Goal: Check status: Check status

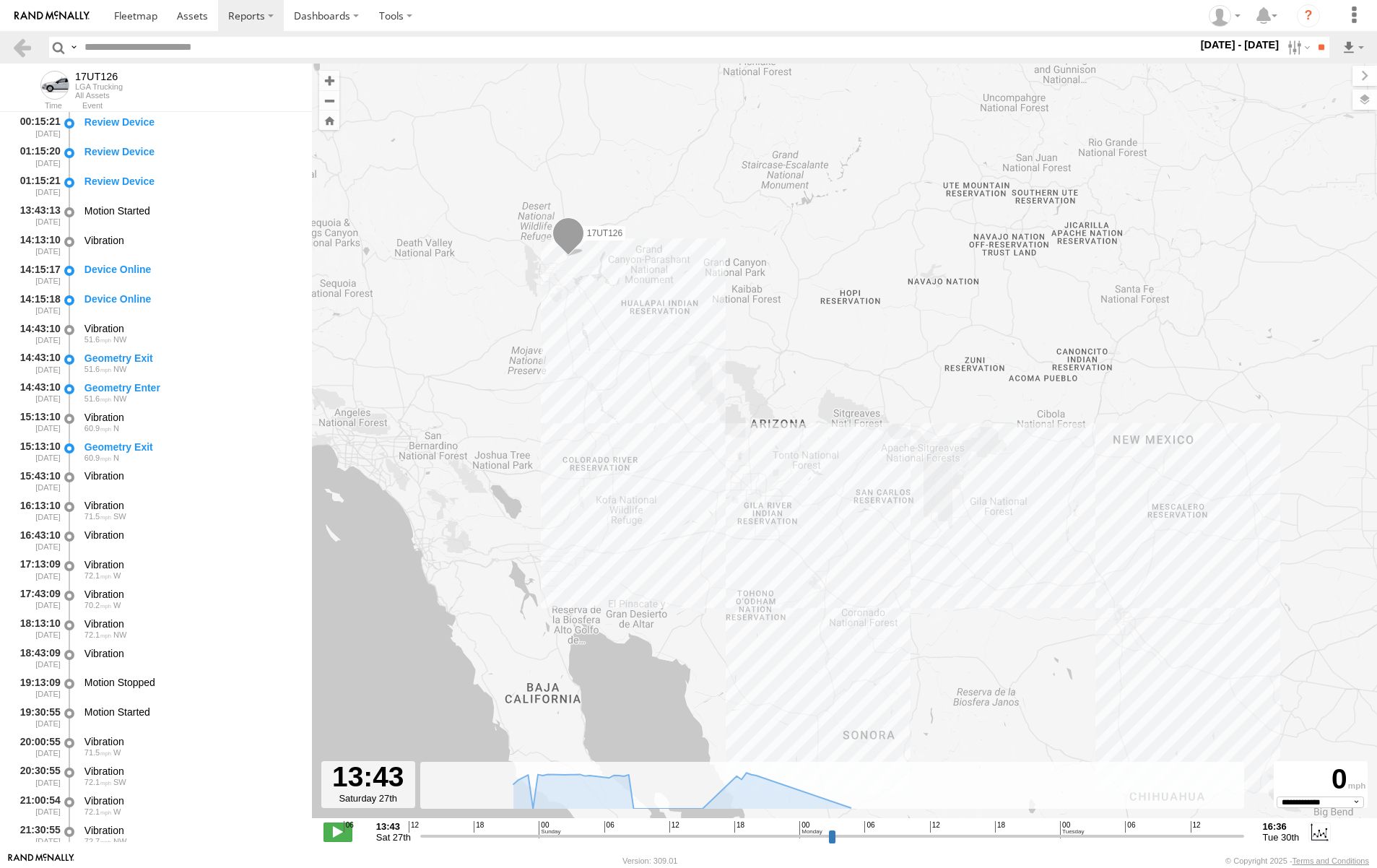
select select "**********"
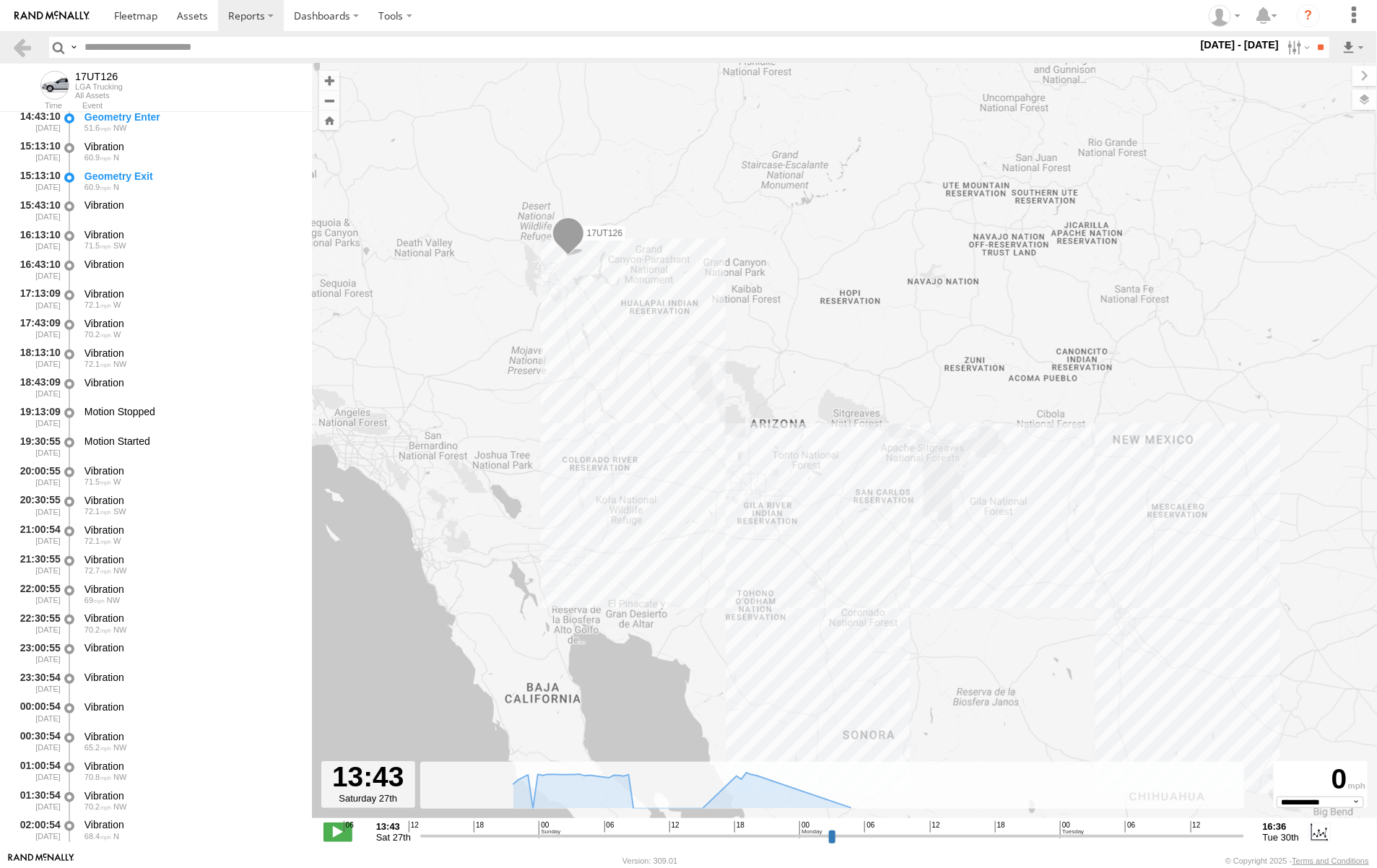
scroll to position [722, 0]
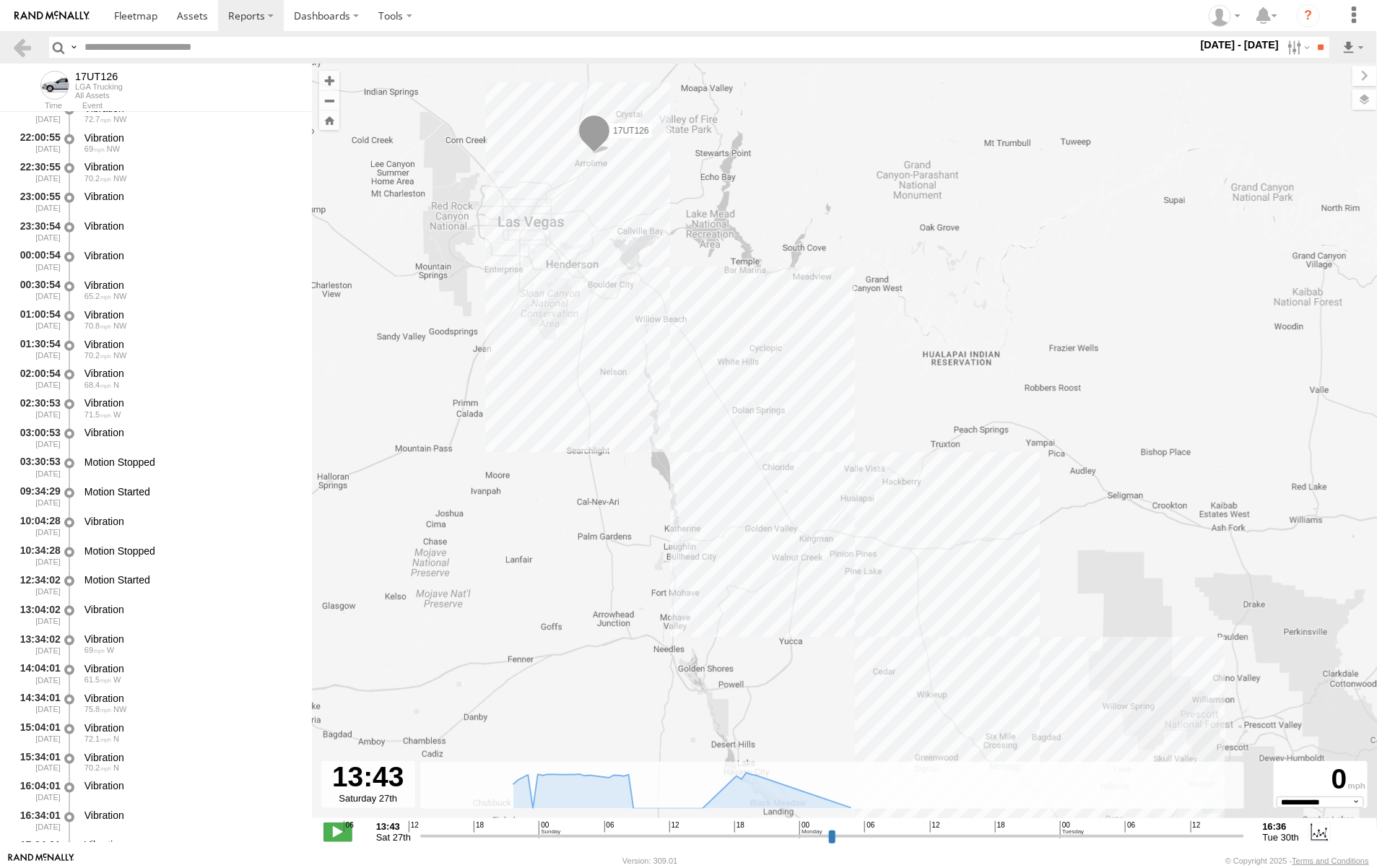
drag, startPoint x: 567, startPoint y: 362, endPoint x: 912, endPoint y: 575, distance: 405.5
click at [912, 575] on div "17UT126" at bounding box center [844, 448] width 1065 height 769
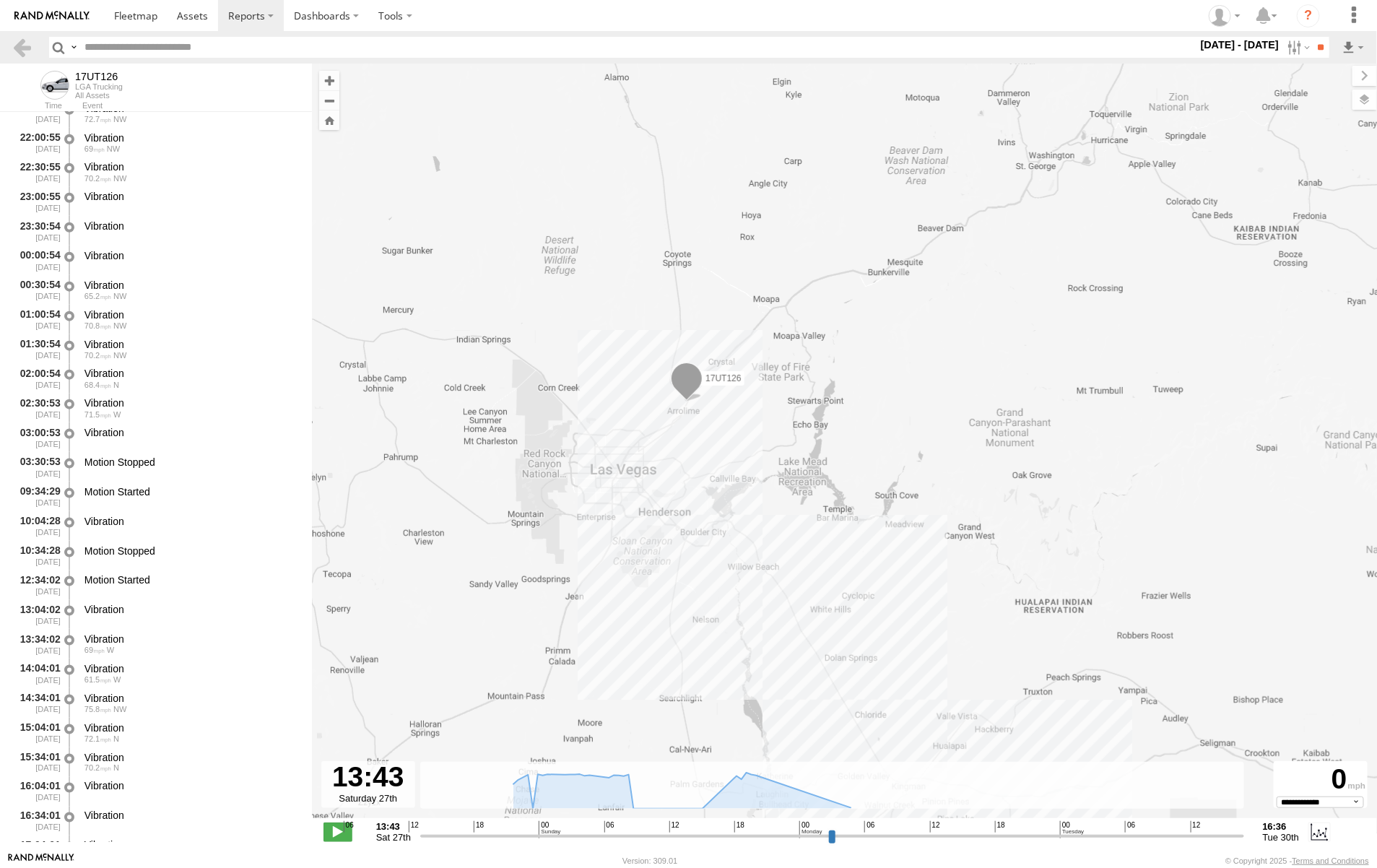
drag, startPoint x: 644, startPoint y: 442, endPoint x: 736, endPoint y: 692, distance: 266.4
click at [736, 692] on div "17UT126" at bounding box center [844, 448] width 1065 height 769
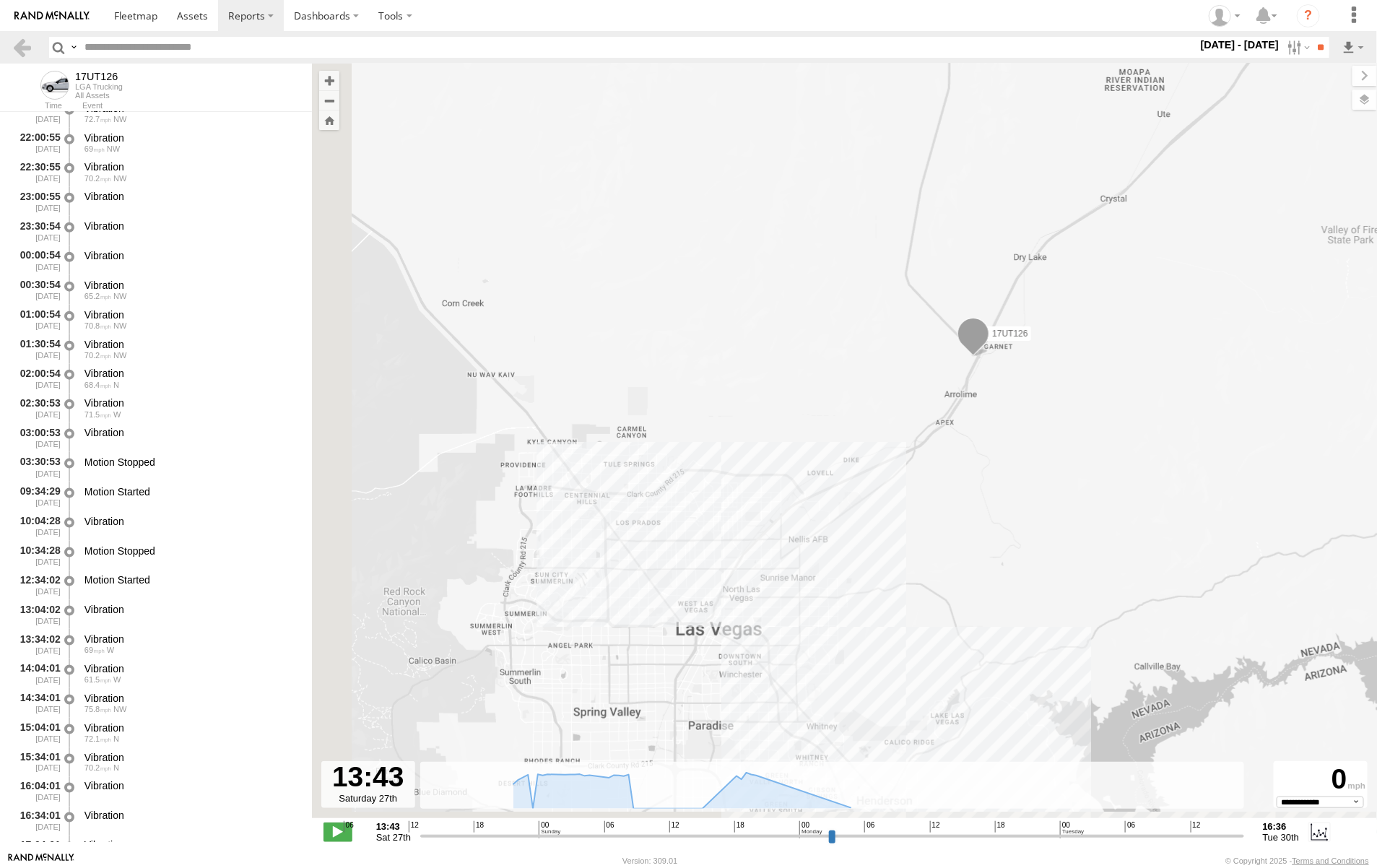
drag, startPoint x: 715, startPoint y: 482, endPoint x: 833, endPoint y: 193, distance: 312.2
click at [835, 193] on div "17UT126" at bounding box center [844, 448] width 1065 height 769
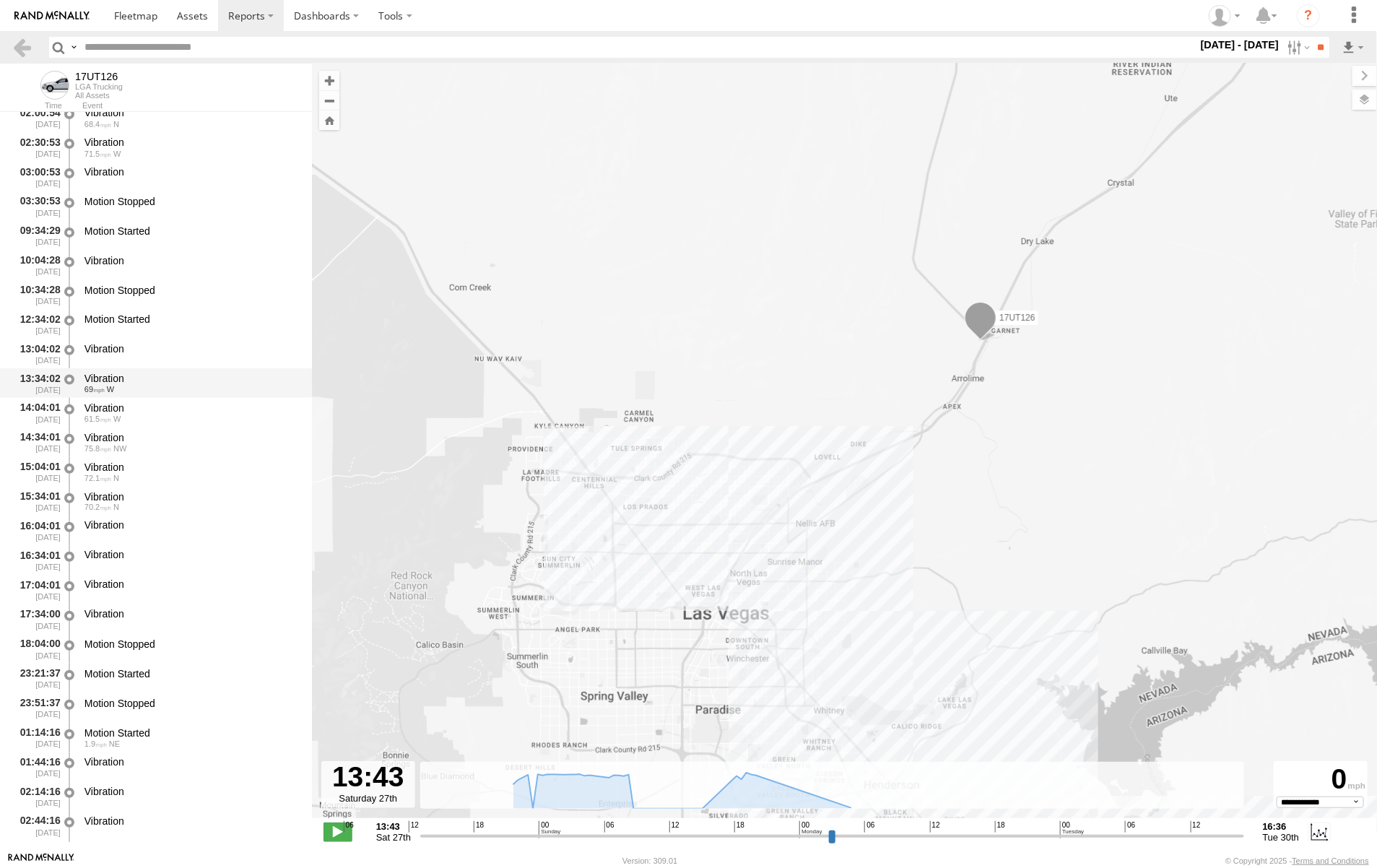
scroll to position [993, 0]
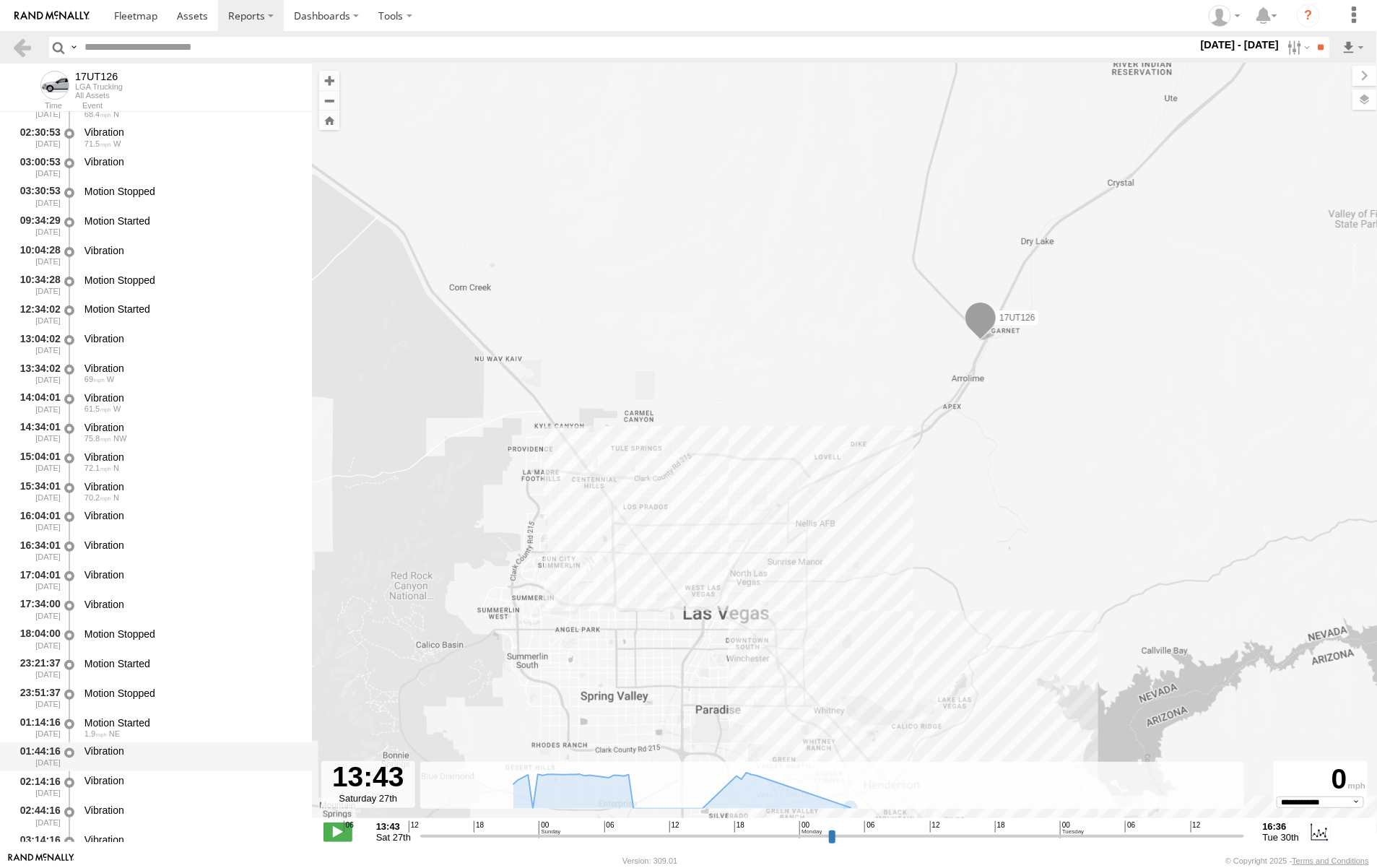
click at [116, 755] on div "Vibration" at bounding box center [191, 751] width 214 height 13
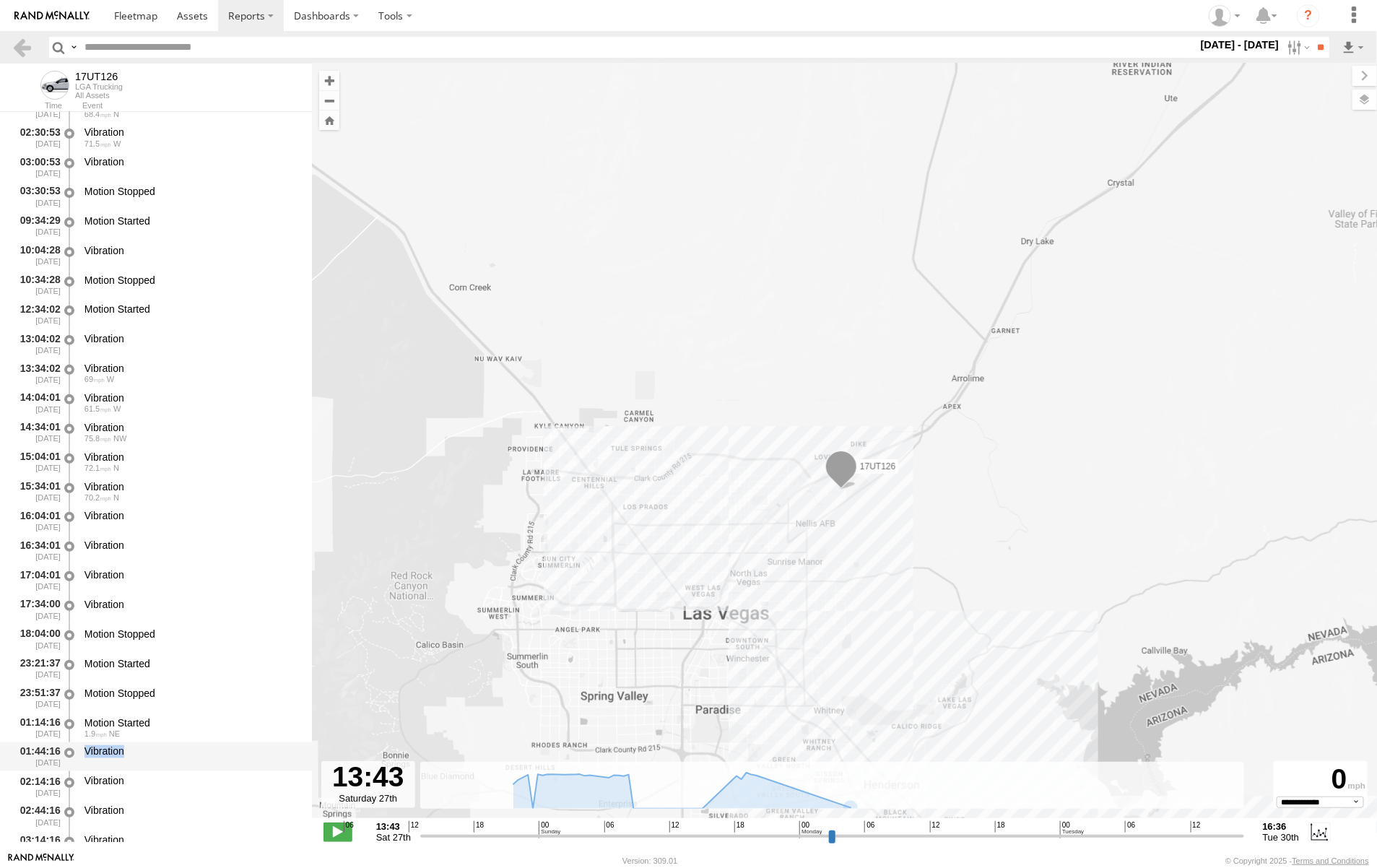
click at [116, 755] on div "Vibration" at bounding box center [191, 751] width 214 height 13
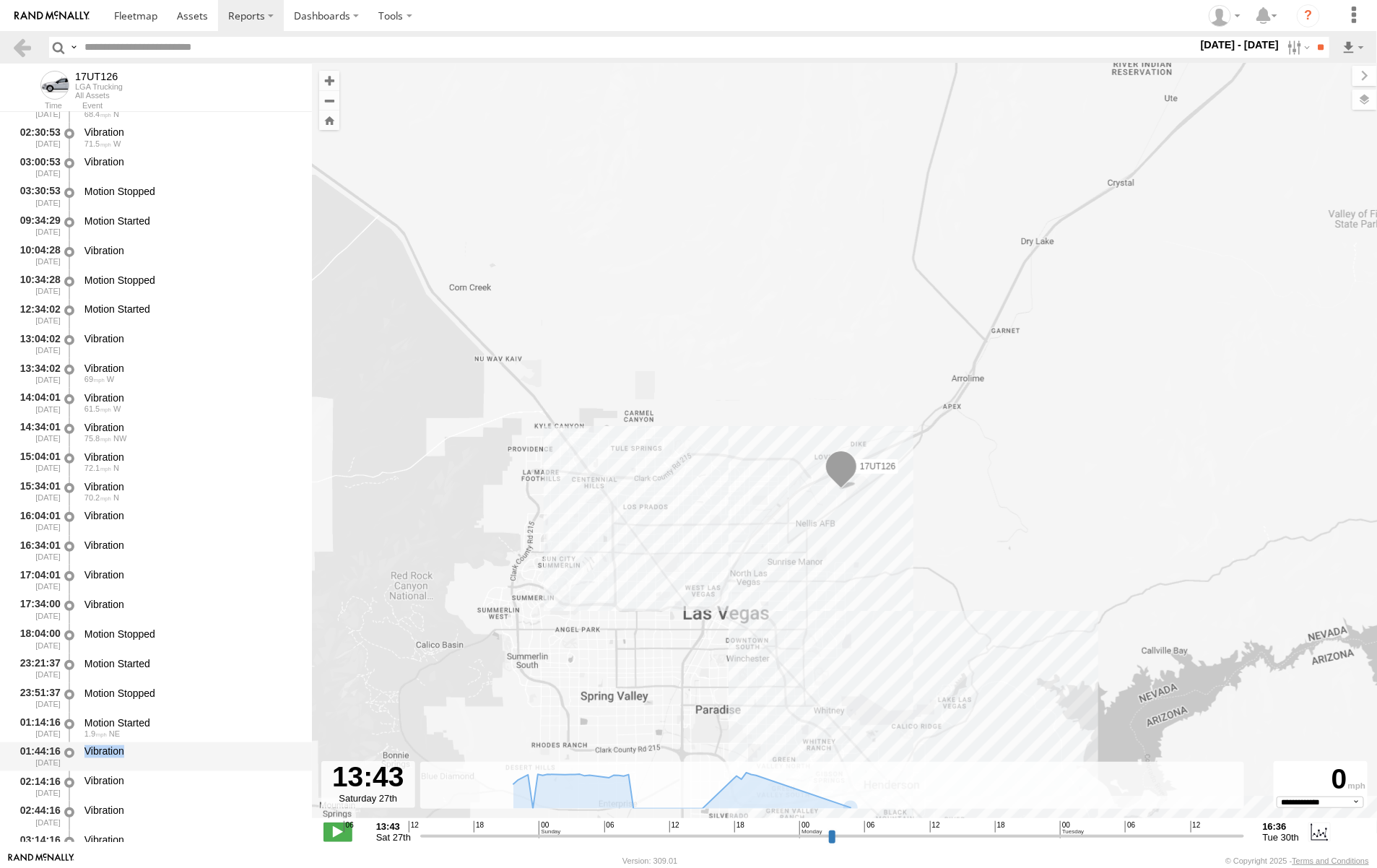
click at [116, 755] on div "Vibration" at bounding box center [191, 751] width 214 height 13
click at [112, 751] on div "Vibration" at bounding box center [191, 751] width 214 height 13
click at [109, 749] on div "Vibration" at bounding box center [191, 751] width 214 height 13
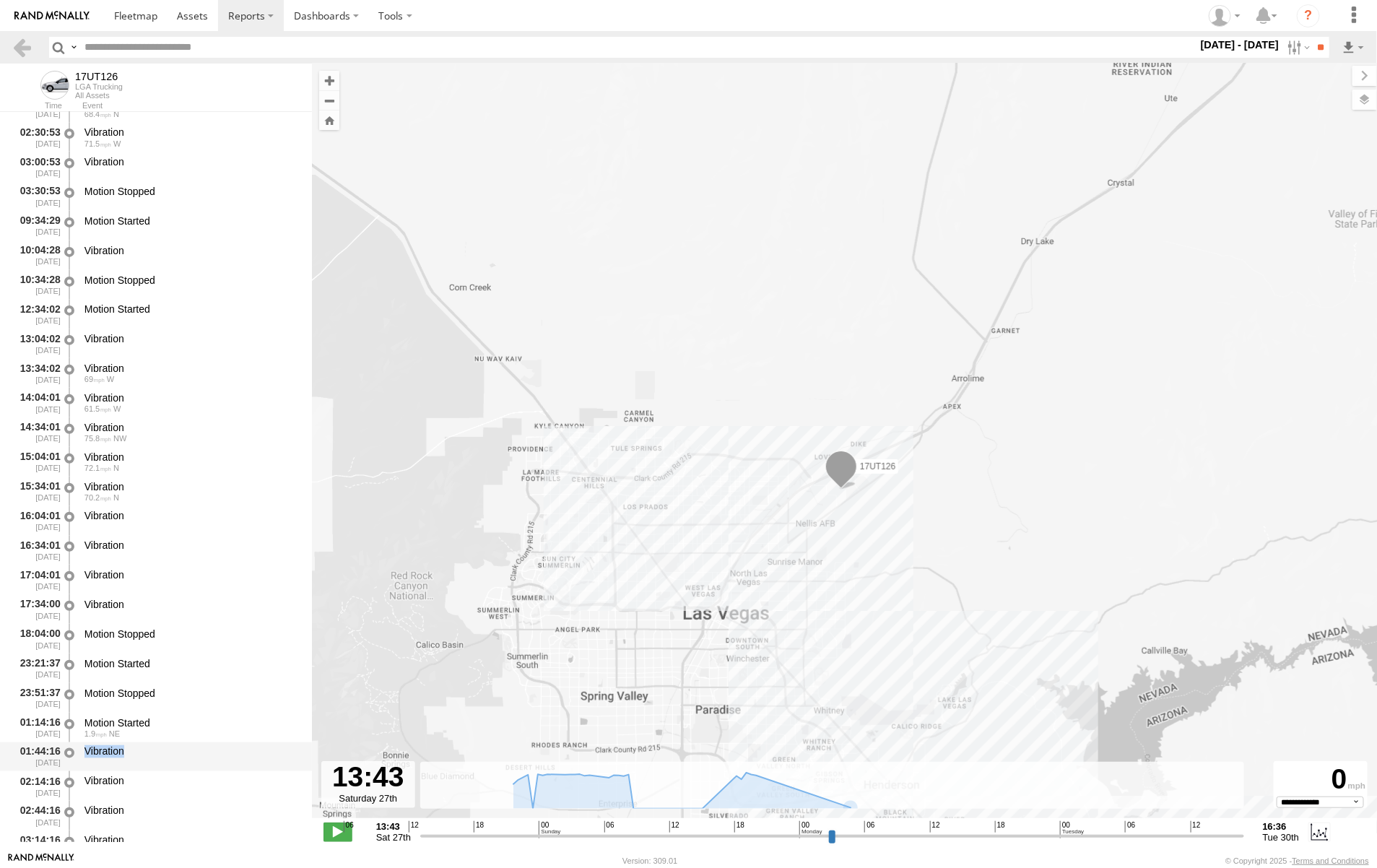
click at [109, 749] on div "Vibration" at bounding box center [191, 751] width 214 height 13
click at [108, 749] on div "Vibration" at bounding box center [191, 751] width 214 height 13
click at [106, 748] on div "Vibration" at bounding box center [191, 751] width 214 height 13
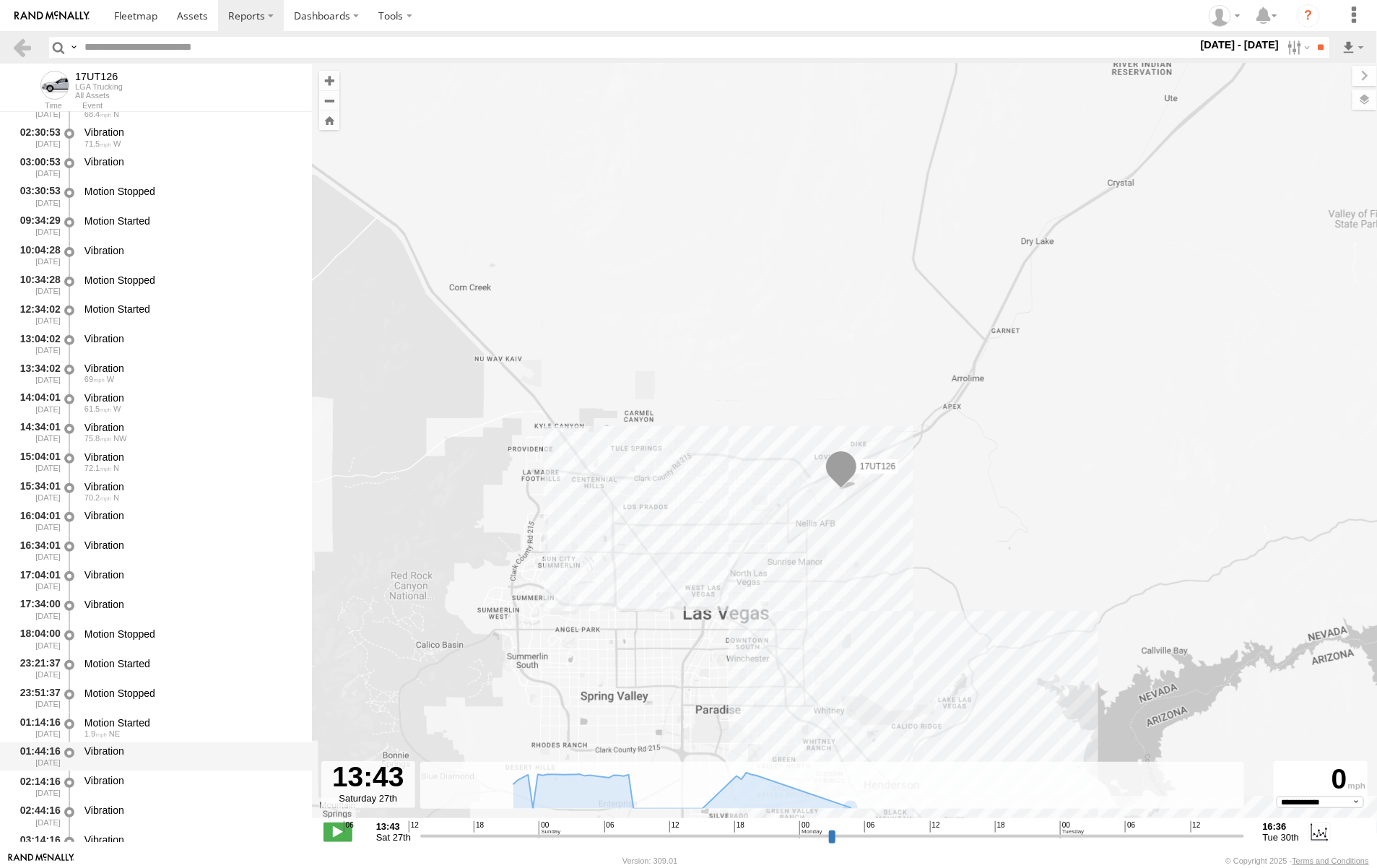
click at [107, 749] on div "Vibration" at bounding box center [191, 751] width 214 height 13
click at [105, 749] on div "Vibration" at bounding box center [191, 751] width 214 height 13
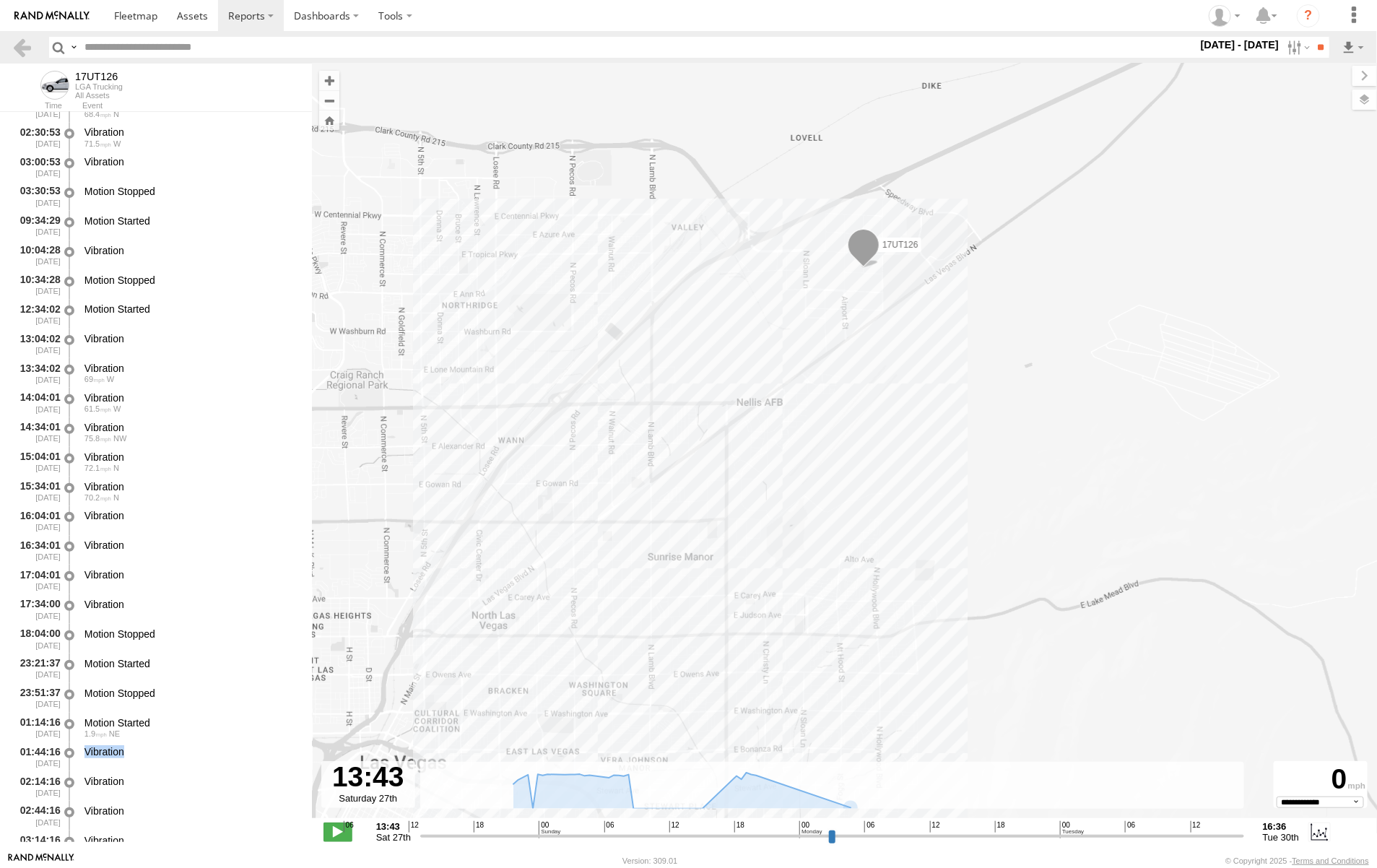
drag, startPoint x: 724, startPoint y: 435, endPoint x: 932, endPoint y: 464, distance: 210.0
click at [932, 464] on div "17UT126" at bounding box center [844, 448] width 1065 height 769
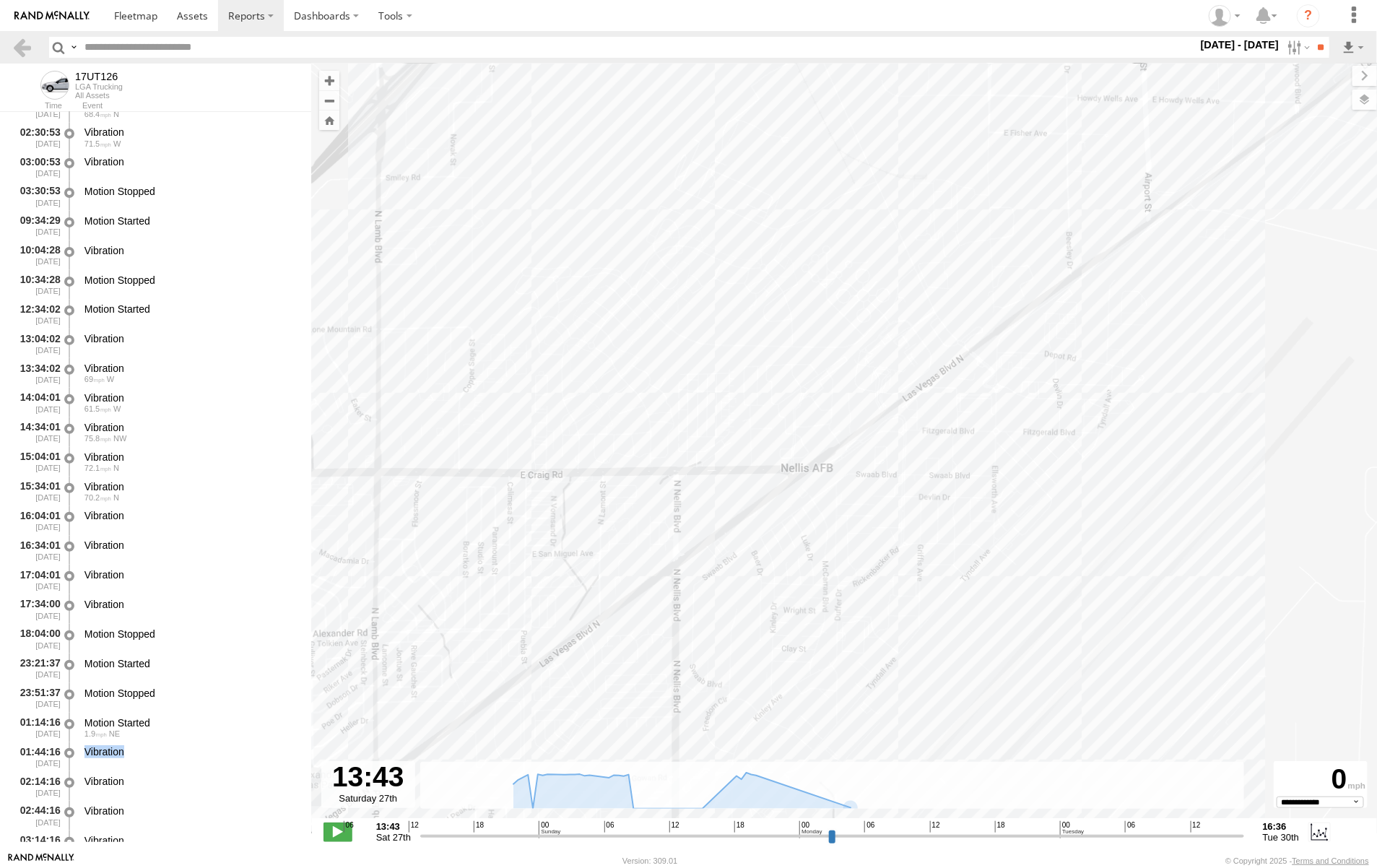
drag, startPoint x: 900, startPoint y: 451, endPoint x: 1308, endPoint y: 647, distance: 452.6
click at [1347, 672] on div "17UT126" at bounding box center [844, 448] width 1065 height 769
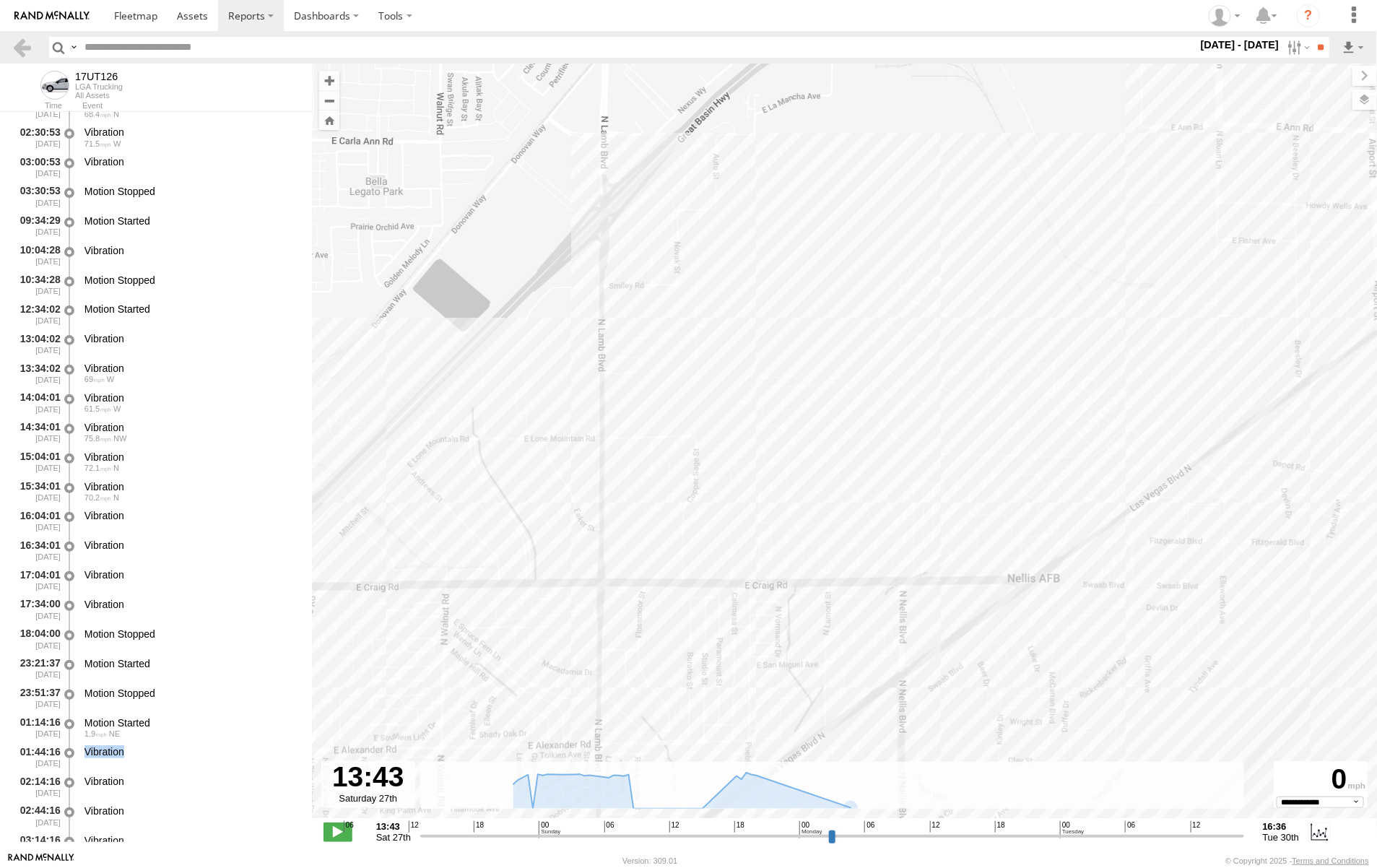
drag, startPoint x: 817, startPoint y: 330, endPoint x: 1024, endPoint y: 427, distance: 228.6
click at [1024, 427] on div "17UT126" at bounding box center [844, 448] width 1065 height 769
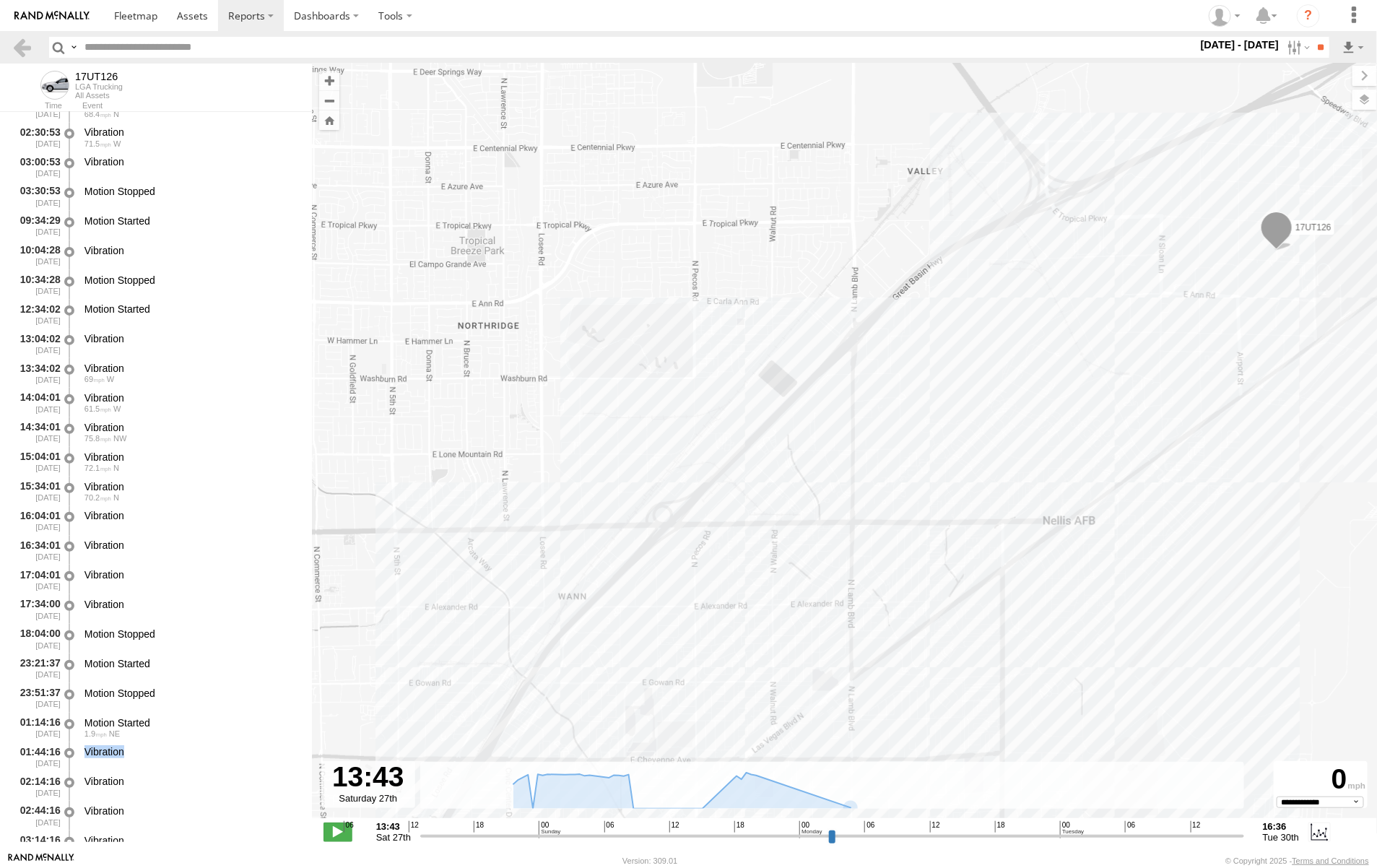
click at [683, 473] on div "17UT126" at bounding box center [844, 448] width 1065 height 769
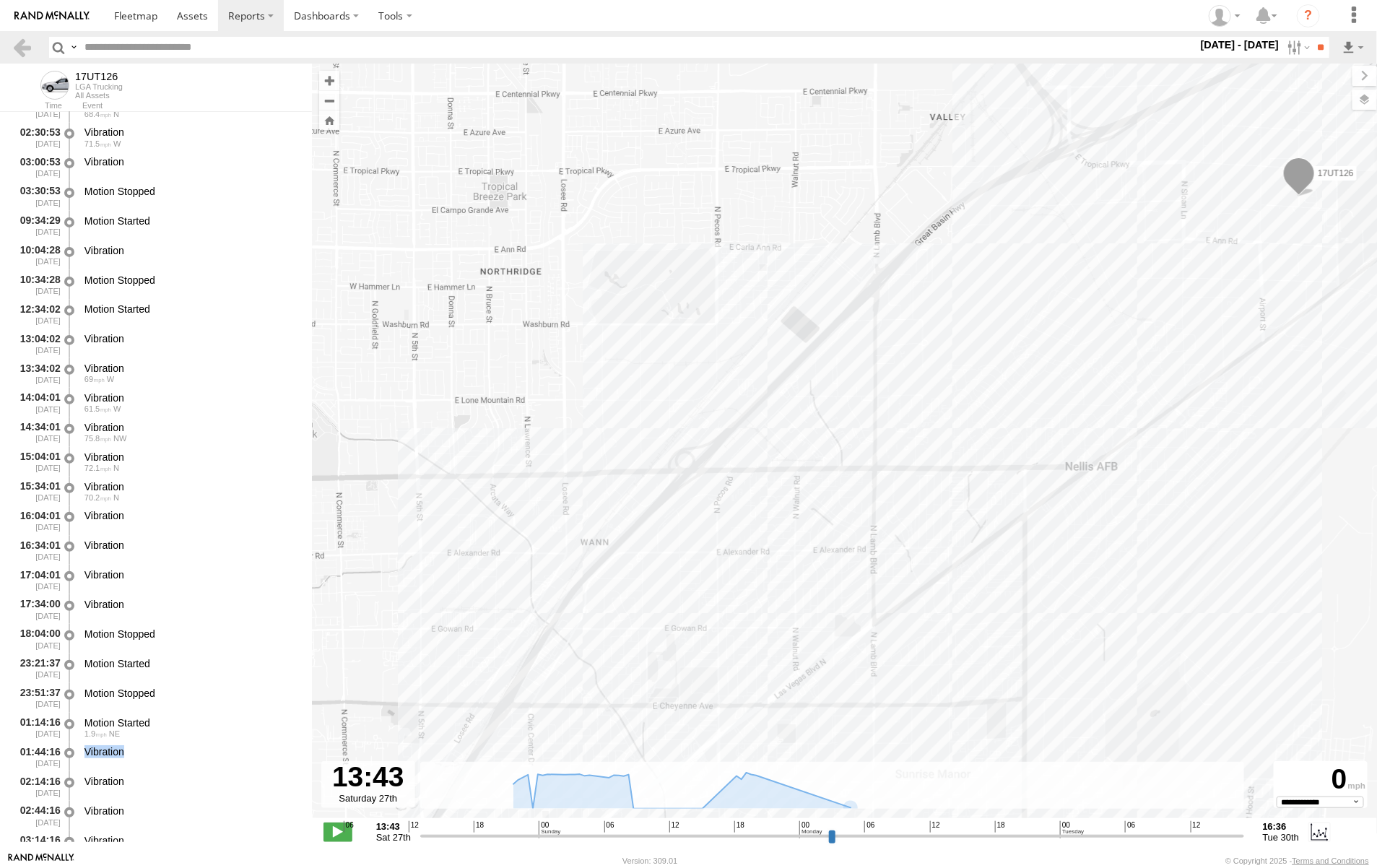
drag, startPoint x: 702, startPoint y: 468, endPoint x: 730, endPoint y: 413, distance: 61.7
click at [730, 413] on div "17UT126" at bounding box center [844, 448] width 1065 height 769
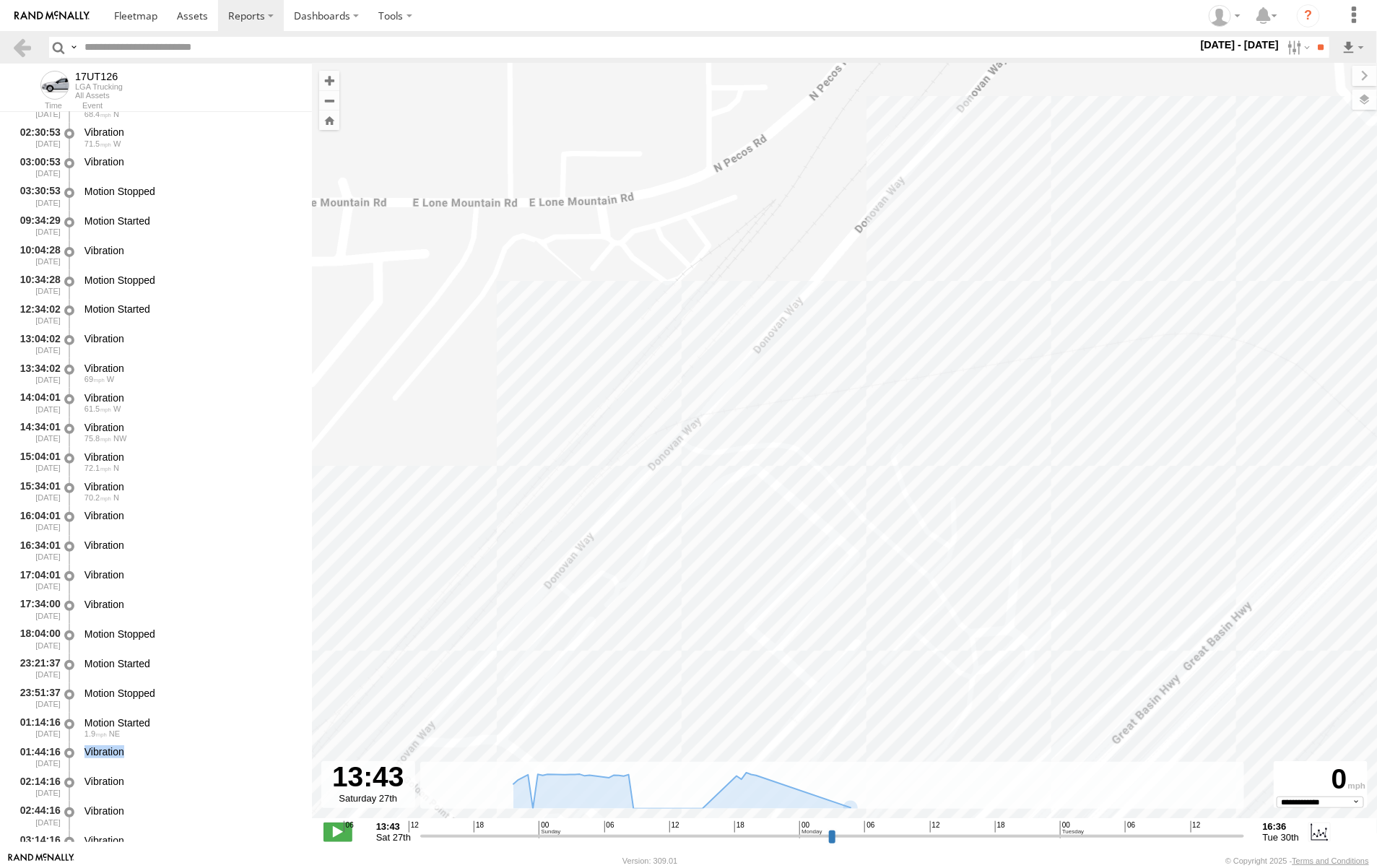
drag, startPoint x: 632, startPoint y: 400, endPoint x: 810, endPoint y: 431, distance: 180.7
click at [810, 431] on div "17UT126" at bounding box center [844, 448] width 1065 height 769
drag, startPoint x: 769, startPoint y: 430, endPoint x: 893, endPoint y: 414, distance: 125.0
click at [893, 414] on div "17UT126" at bounding box center [844, 448] width 1065 height 769
drag, startPoint x: 864, startPoint y: 432, endPoint x: 908, endPoint y: 589, distance: 163.0
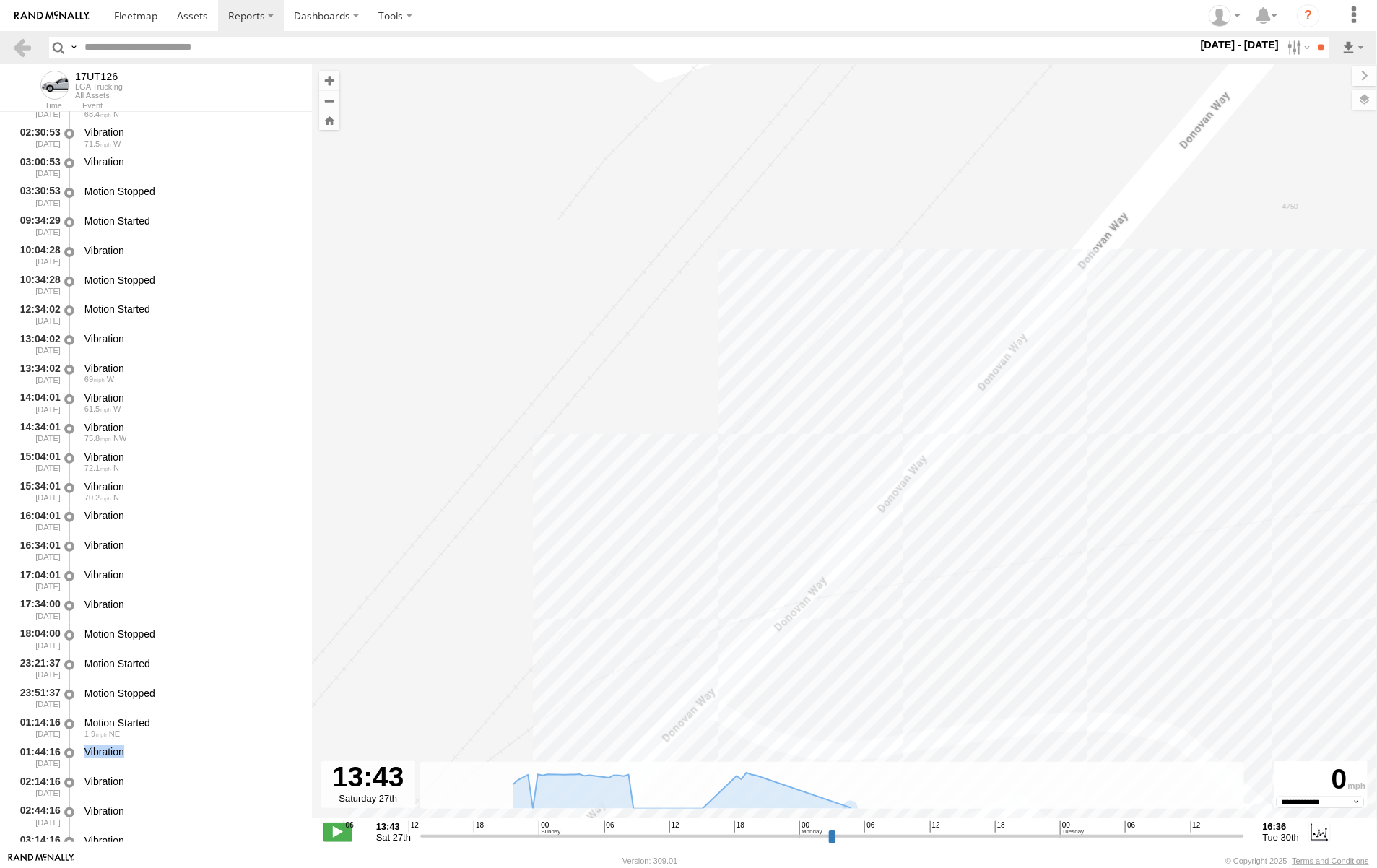
click at [908, 596] on div "17UT126" at bounding box center [844, 448] width 1065 height 769
click at [926, 562] on div "17UT126" at bounding box center [844, 448] width 1065 height 769
click at [806, 537] on div "17UT126" at bounding box center [844, 448] width 1065 height 769
click at [959, 513] on div "17UT126" at bounding box center [844, 448] width 1065 height 769
drag, startPoint x: 855, startPoint y: 527, endPoint x: 879, endPoint y: 527, distance: 24.0
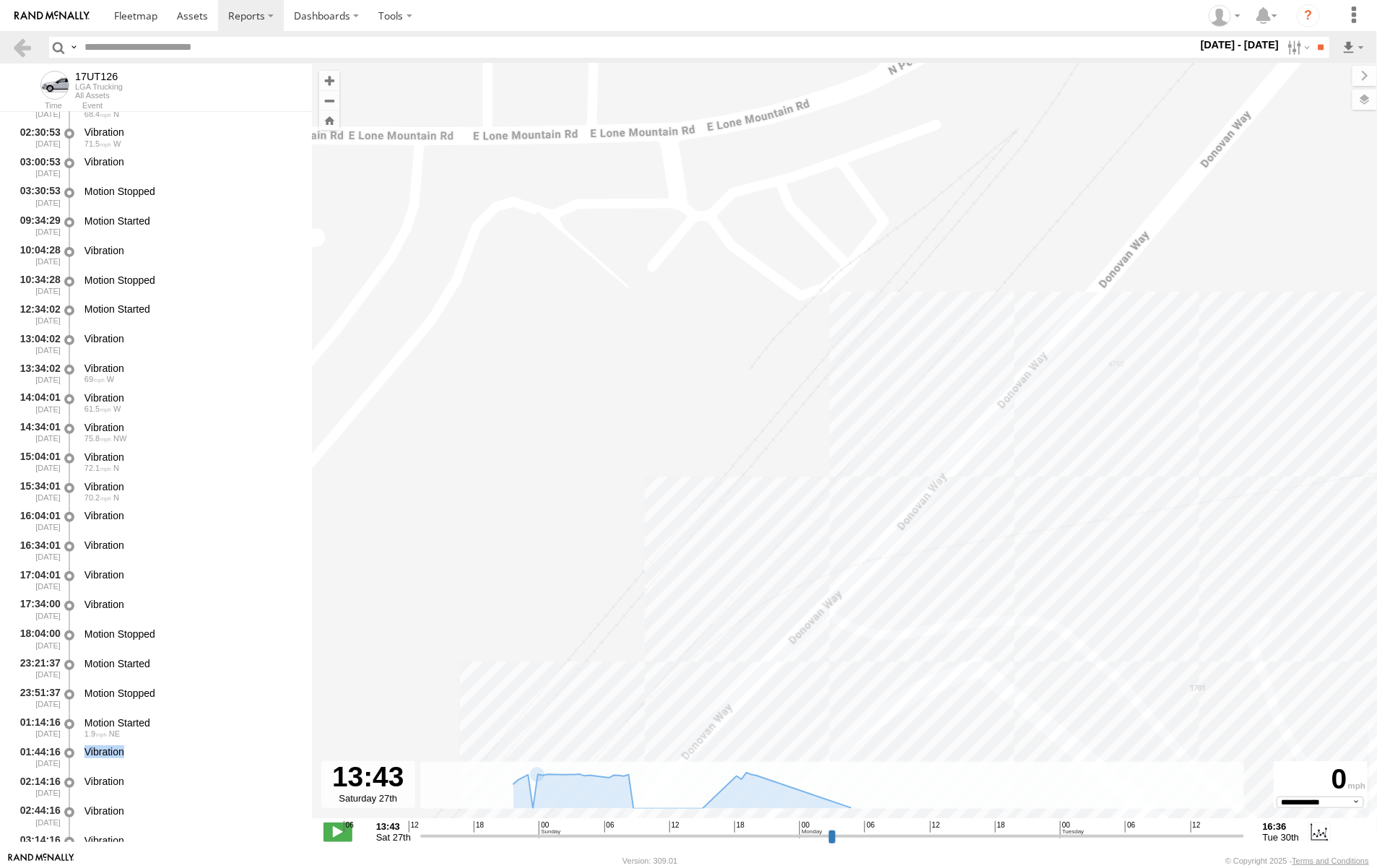
click at [855, 527] on div "17UT126" at bounding box center [844, 448] width 1065 height 769
click at [879, 527] on div "17UT126" at bounding box center [844, 448] width 1065 height 769
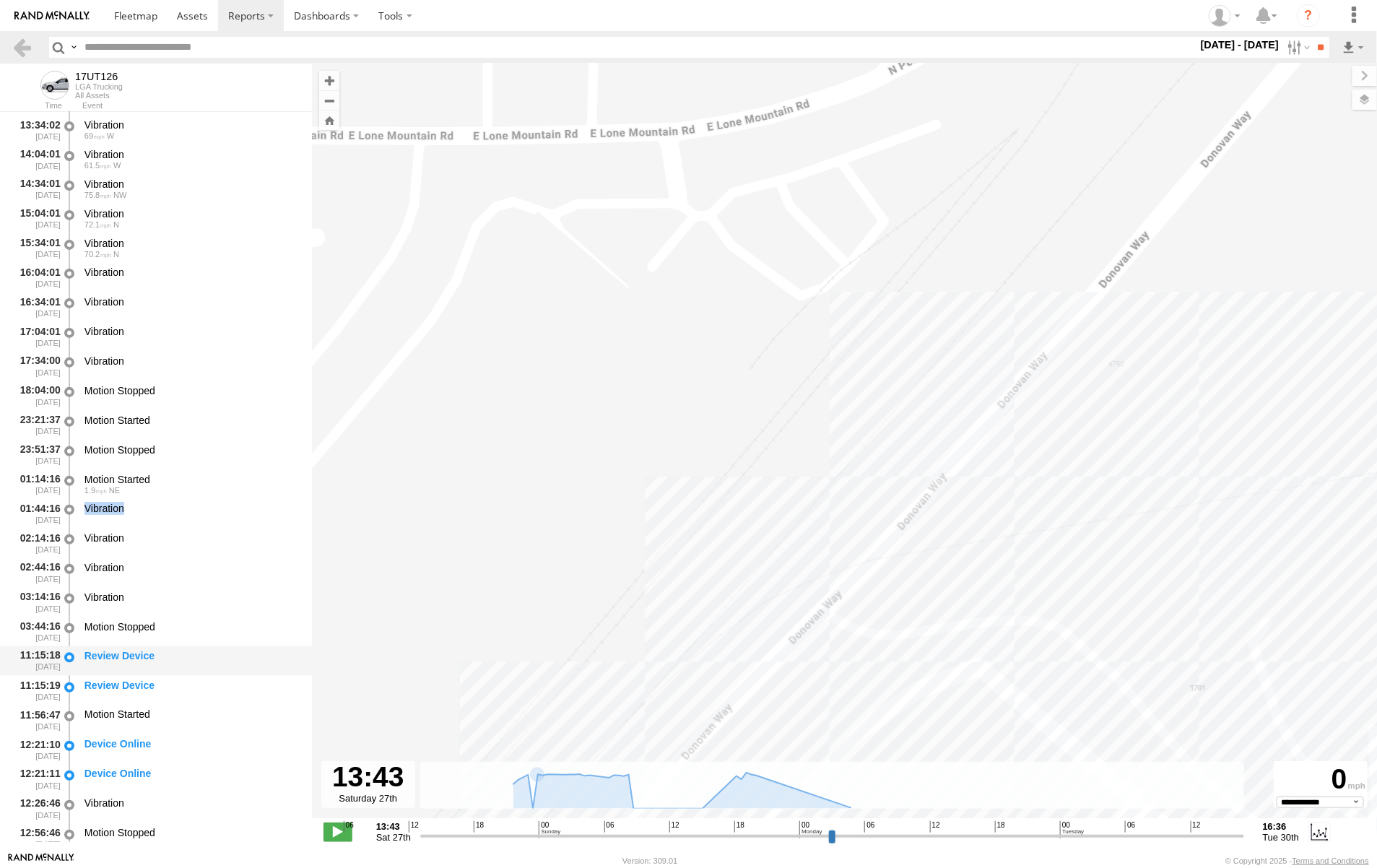
scroll to position [1263, 0]
drag, startPoint x: 1010, startPoint y: 531, endPoint x: 943, endPoint y: 567, distance: 76.1
click at [943, 567] on div "17UT126" at bounding box center [844, 448] width 1065 height 769
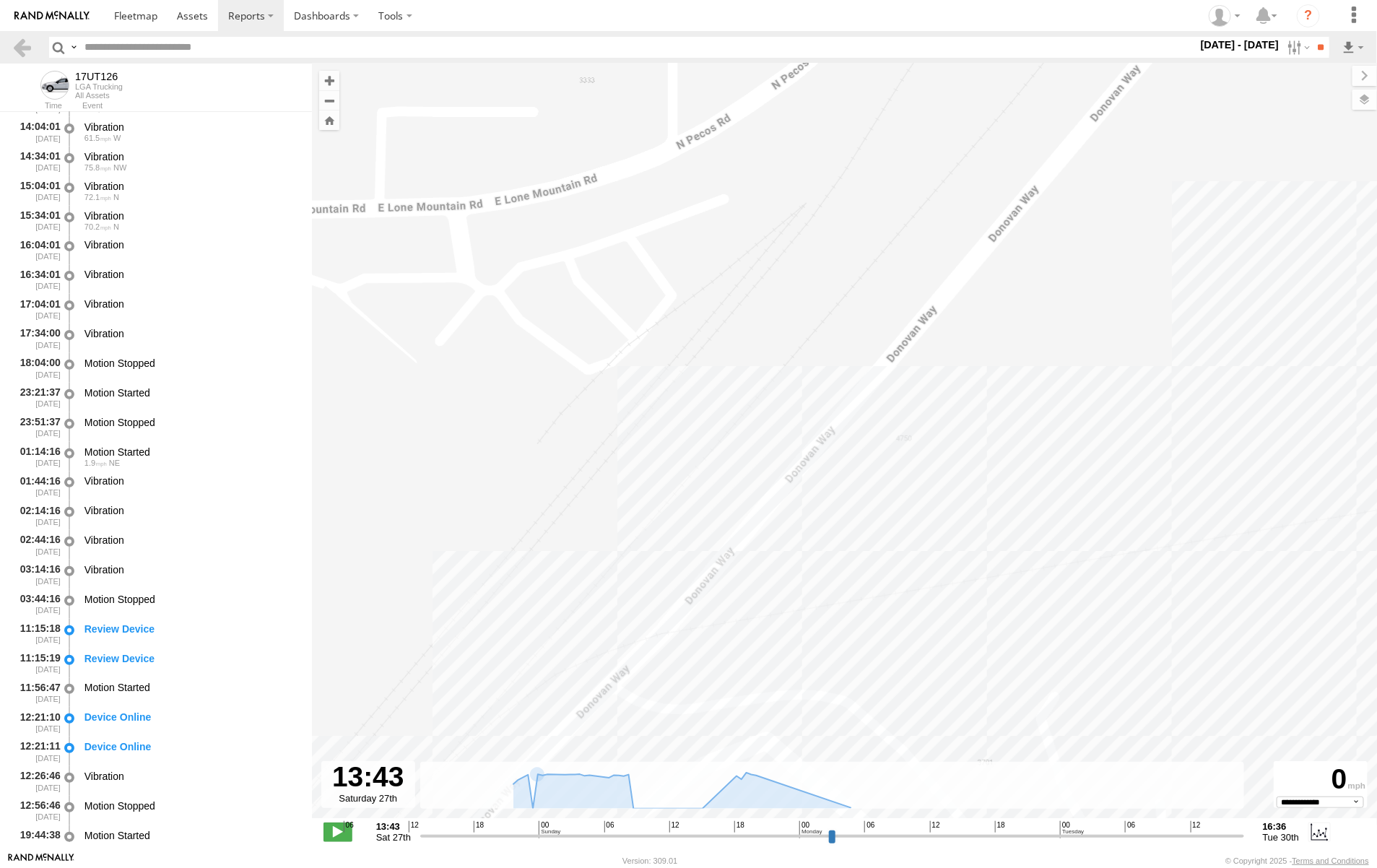
drag, startPoint x: 969, startPoint y: 489, endPoint x: 757, endPoint y: 565, distance: 225.2
click at [757, 565] on div "17UT126" at bounding box center [844, 448] width 1065 height 769
drag, startPoint x: 594, startPoint y: 489, endPoint x: 641, endPoint y: 420, distance: 83.5
click at [641, 420] on div "17UT126" at bounding box center [844, 448] width 1065 height 769
drag, startPoint x: 889, startPoint y: 537, endPoint x: 922, endPoint y: 462, distance: 81.9
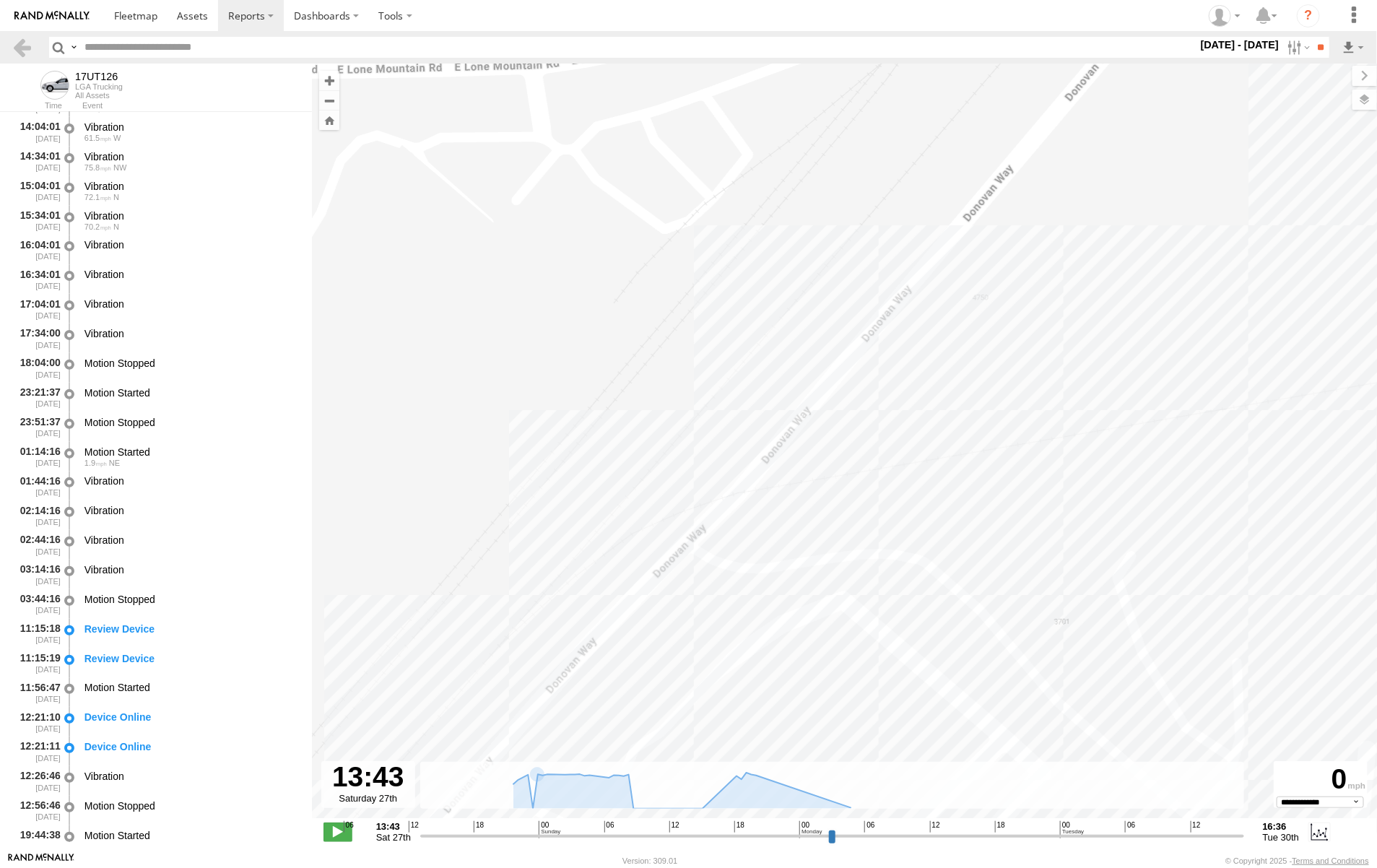
click at [922, 462] on div "17UT126" at bounding box center [844, 448] width 1065 height 769
drag, startPoint x: 565, startPoint y: 511, endPoint x: 643, endPoint y: 519, distance: 78.4
click at [643, 519] on div "17UT126" at bounding box center [844, 448] width 1065 height 769
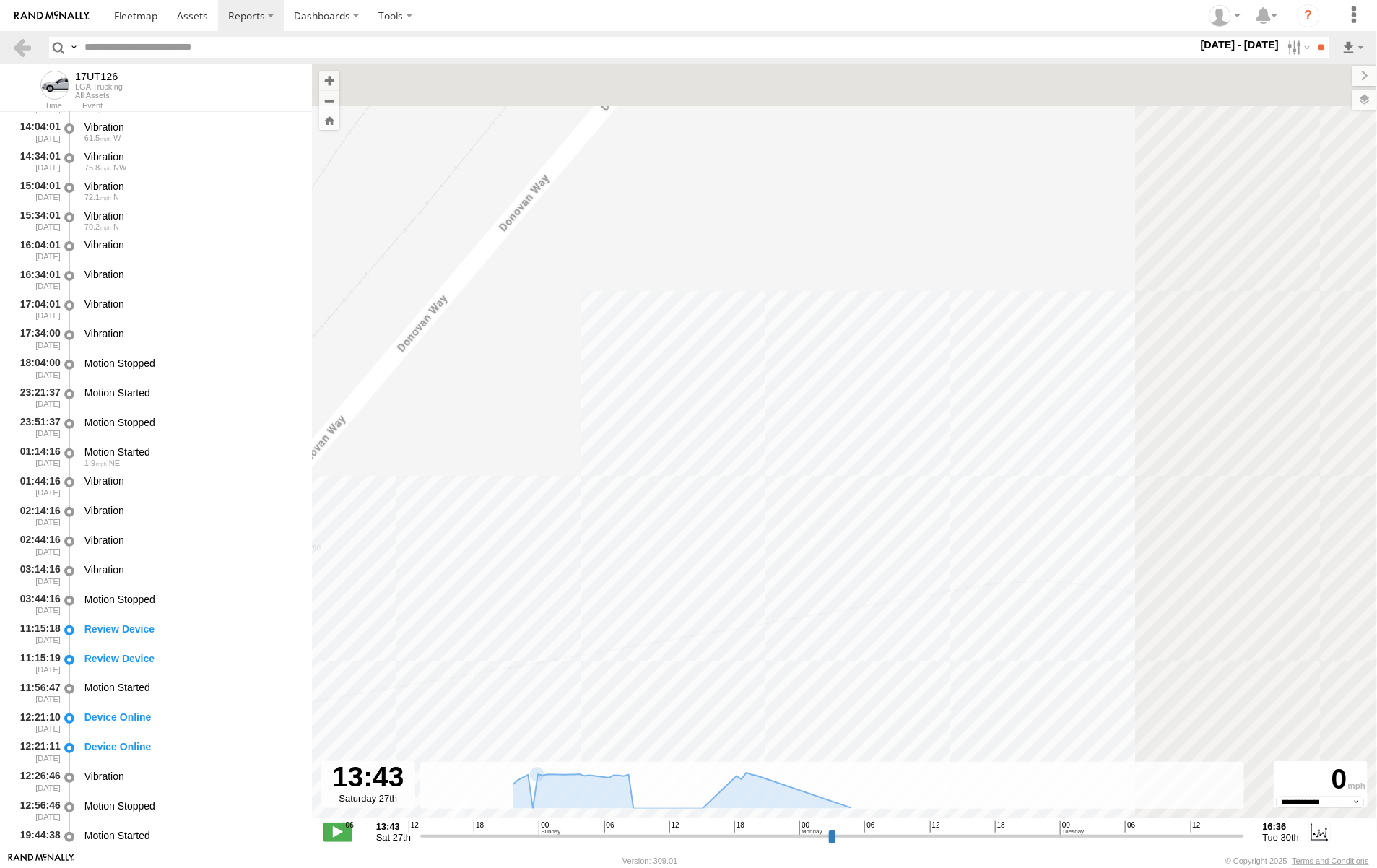
drag, startPoint x: 1148, startPoint y: 431, endPoint x: 479, endPoint y: 705, distance: 722.9
click at [474, 705] on div "17UT126" at bounding box center [844, 448] width 1065 height 769
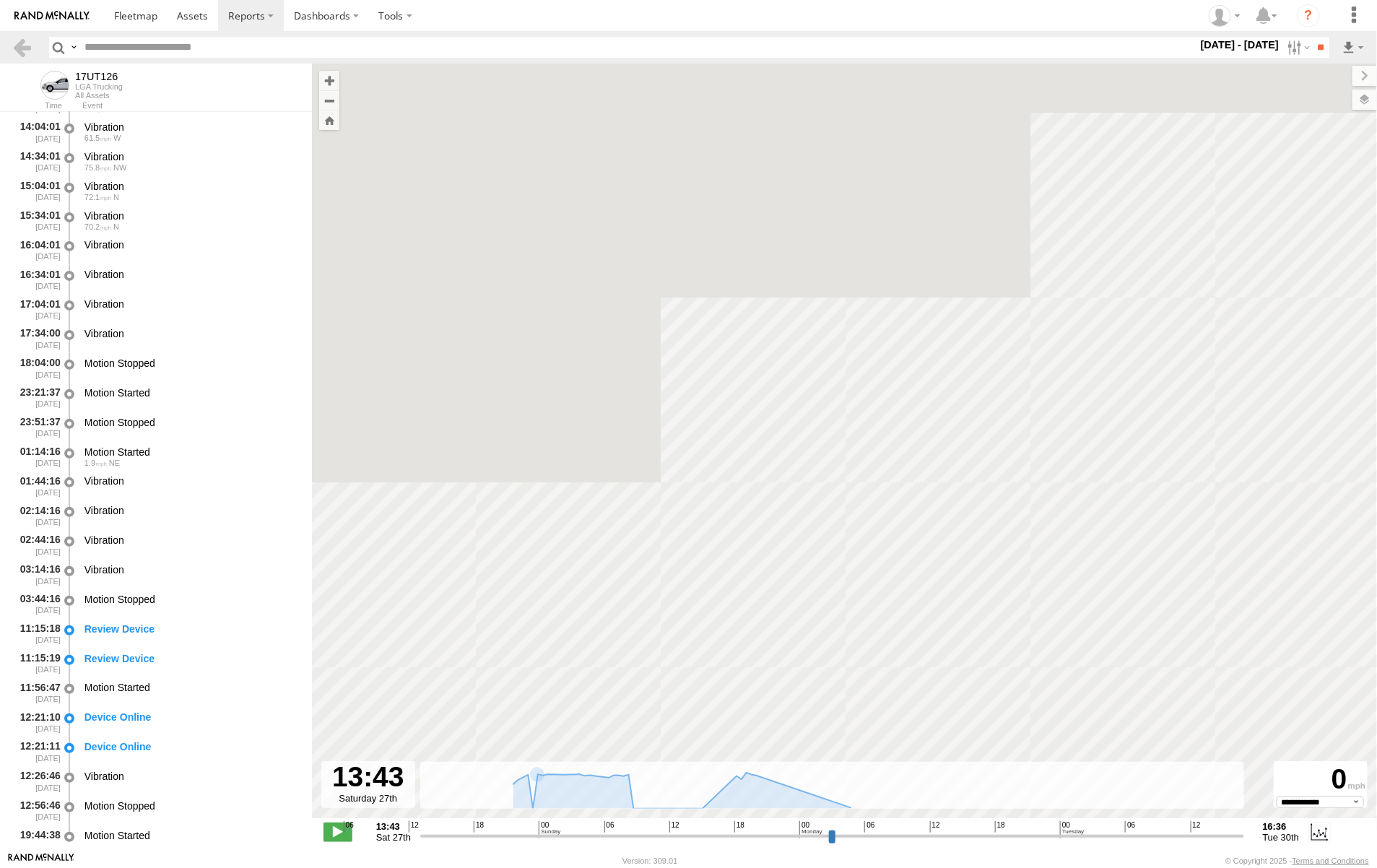
drag, startPoint x: 1239, startPoint y: 373, endPoint x: 449, endPoint y: 691, distance: 851.6
click at [449, 691] on div "17UT126" at bounding box center [844, 448] width 1065 height 769
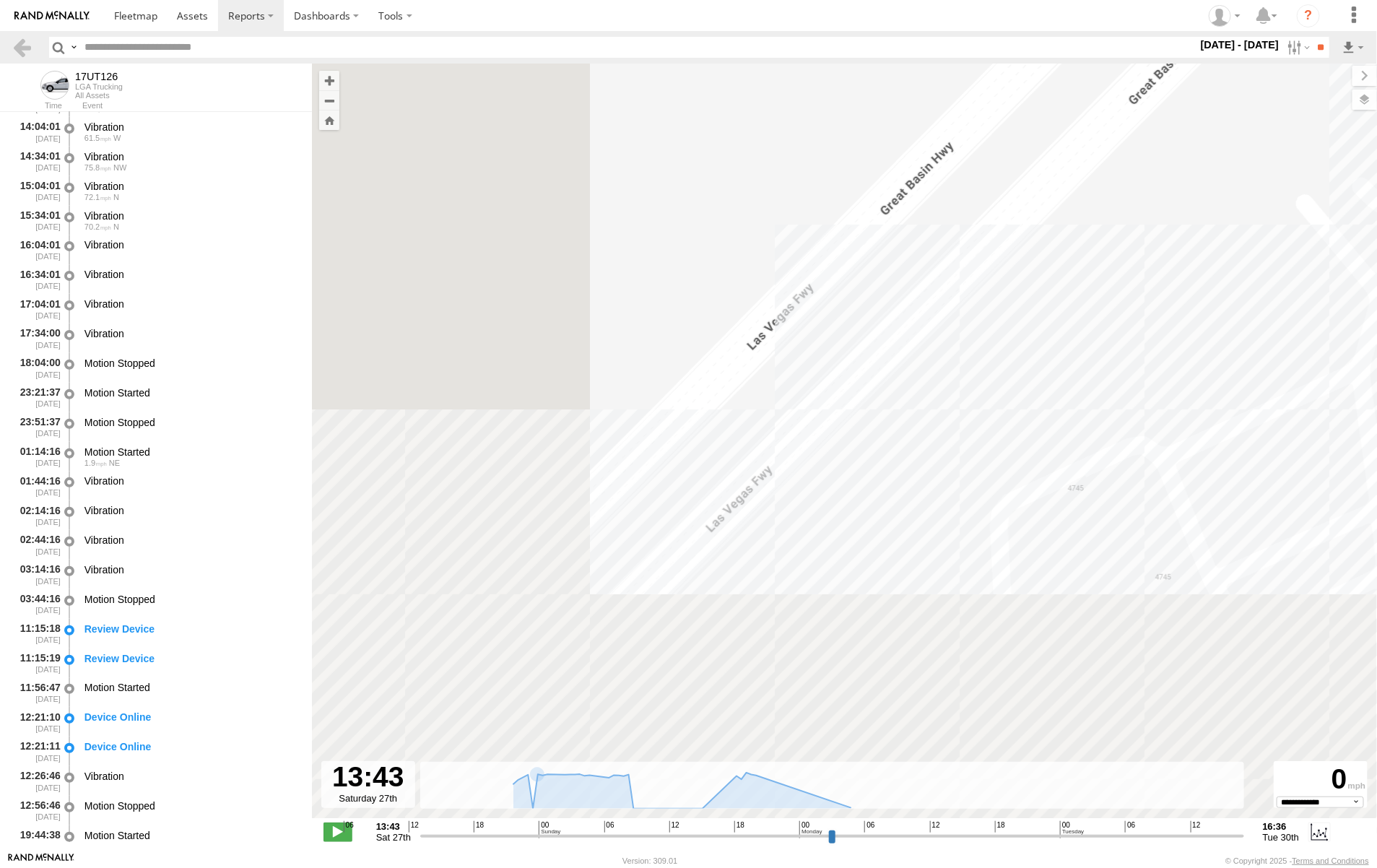
drag, startPoint x: 1362, startPoint y: 445, endPoint x: 601, endPoint y: 700, distance: 802.6
click at [532, 745] on div "17UT126" at bounding box center [844, 448] width 1065 height 769
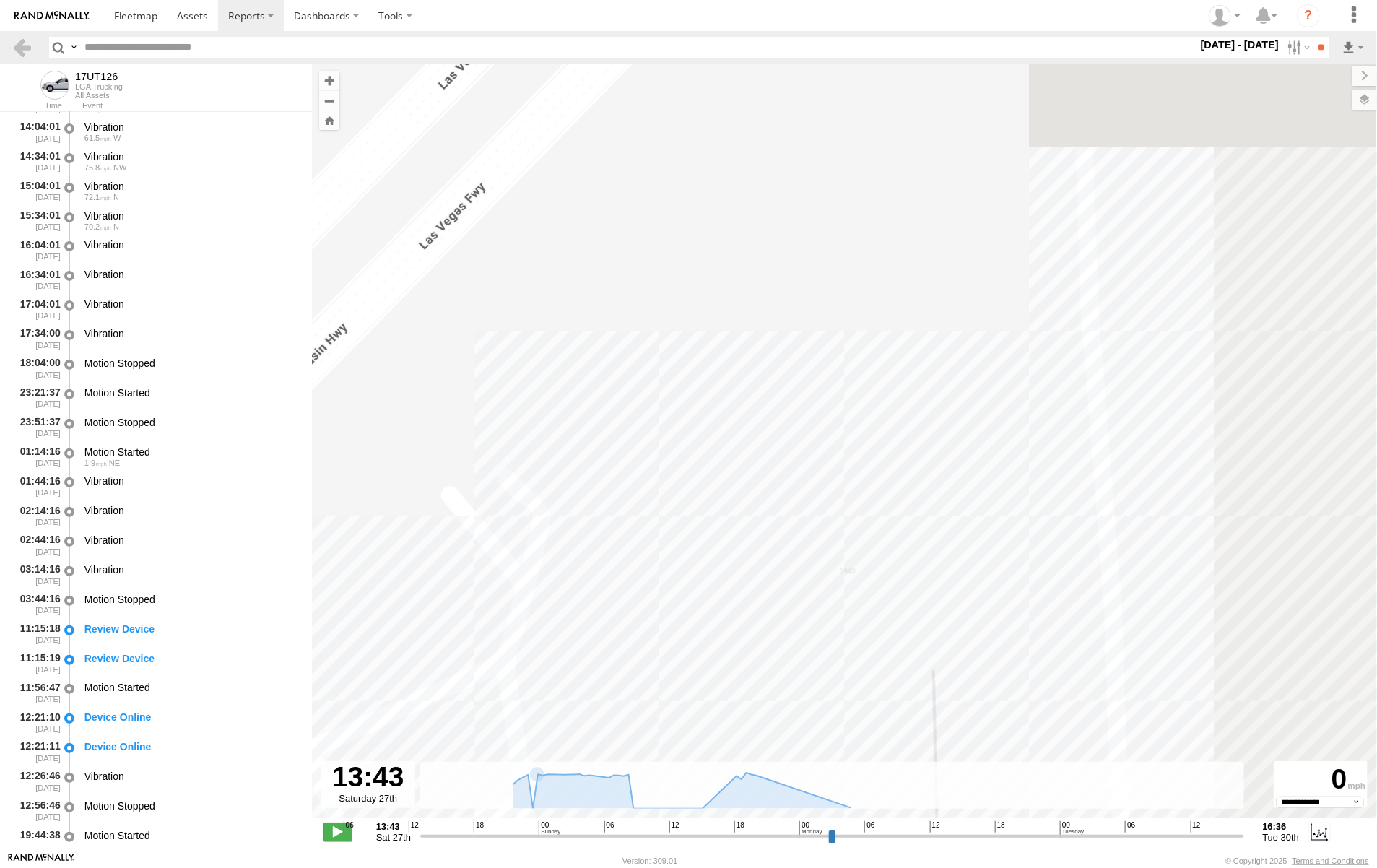
drag, startPoint x: 1148, startPoint y: 502, endPoint x: 430, endPoint y: 737, distance: 755.5
click at [431, 737] on div "17UT126" at bounding box center [844, 448] width 1065 height 769
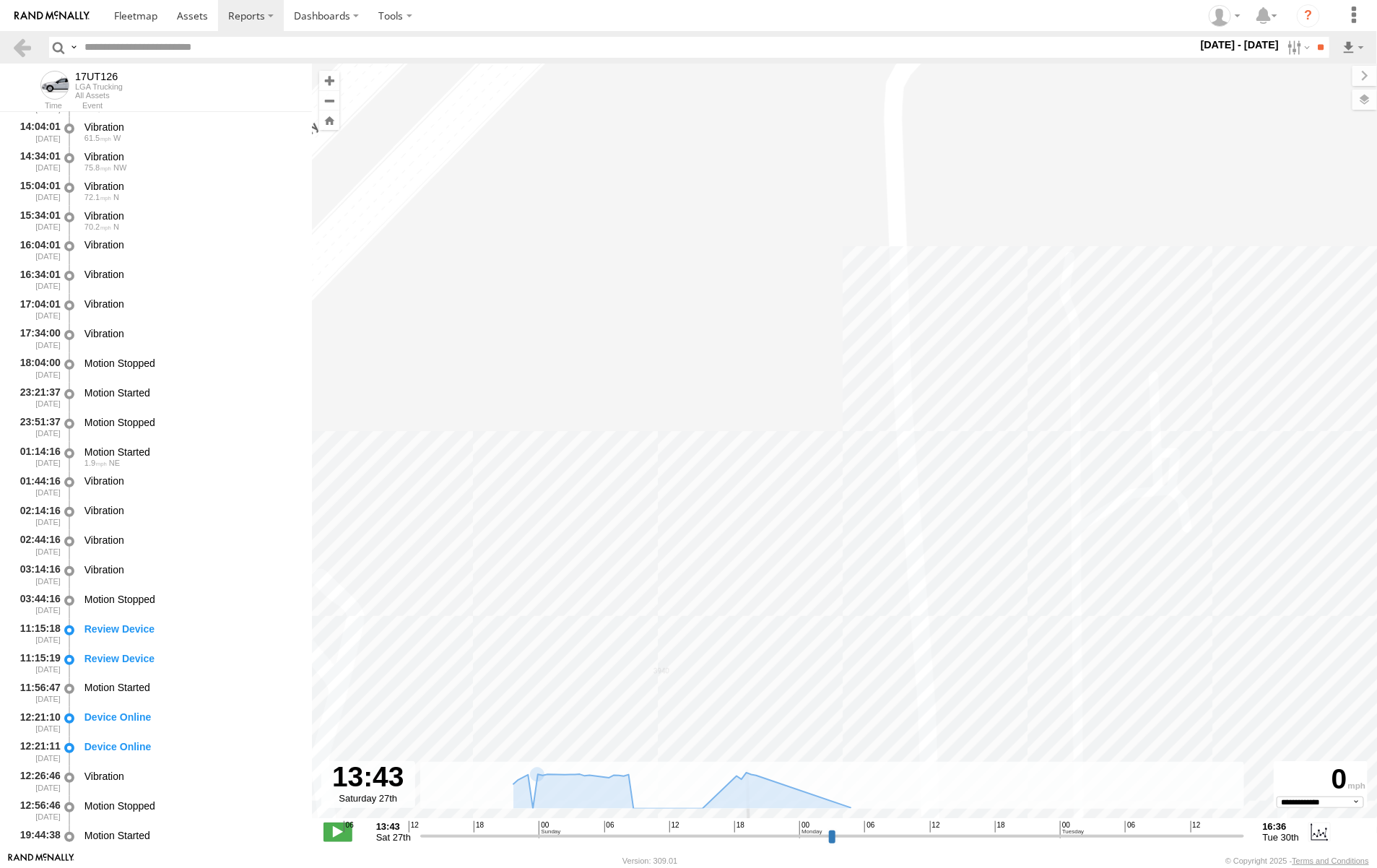
drag, startPoint x: 1141, startPoint y: 464, endPoint x: 529, endPoint y: 698, distance: 655.2
click at [529, 698] on div "17UT126" at bounding box center [844, 448] width 1065 height 769
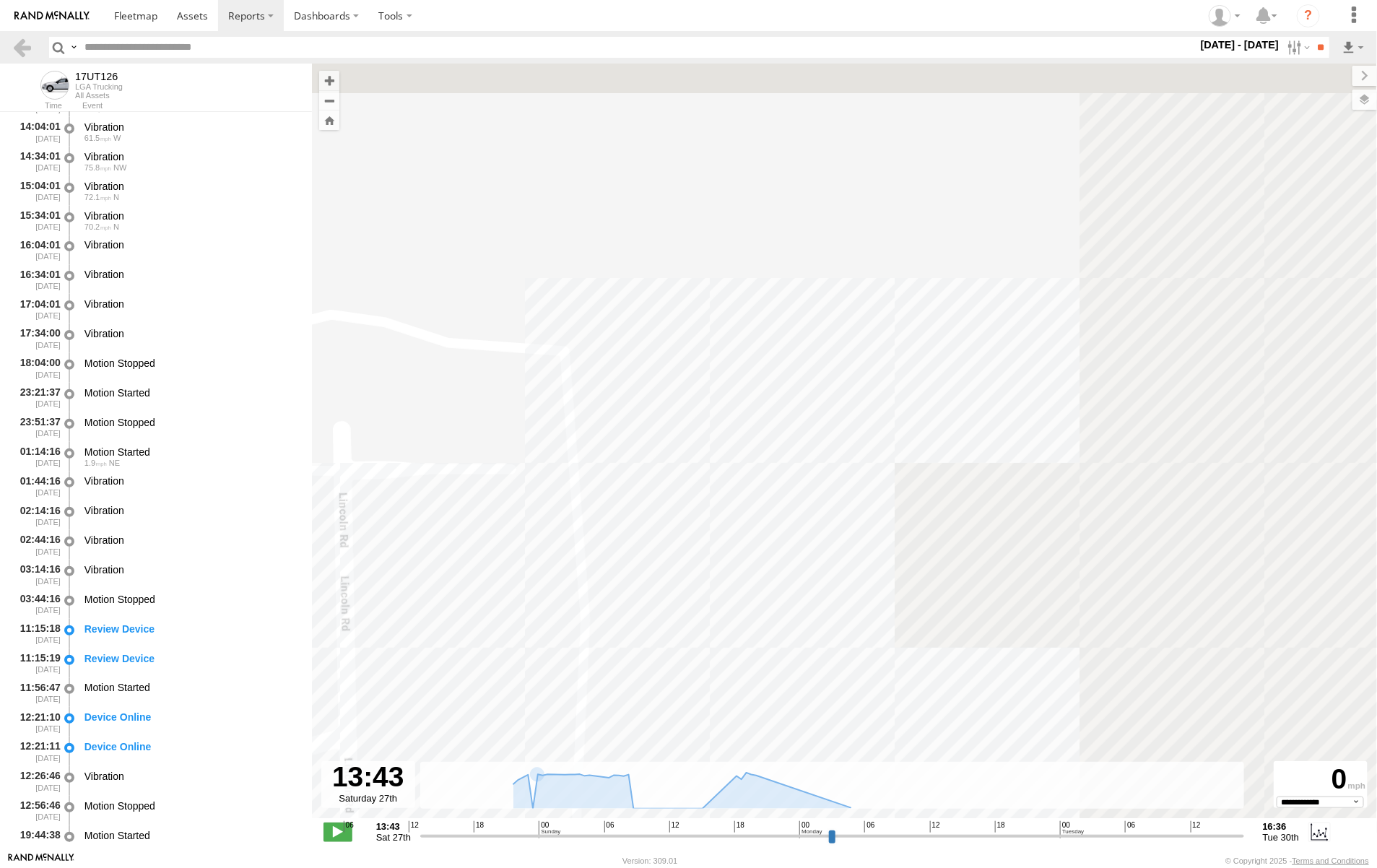
drag, startPoint x: 1120, startPoint y: 527, endPoint x: 463, endPoint y: 710, distance: 682.0
click at [463, 710] on div "17UT126" at bounding box center [844, 448] width 1065 height 769
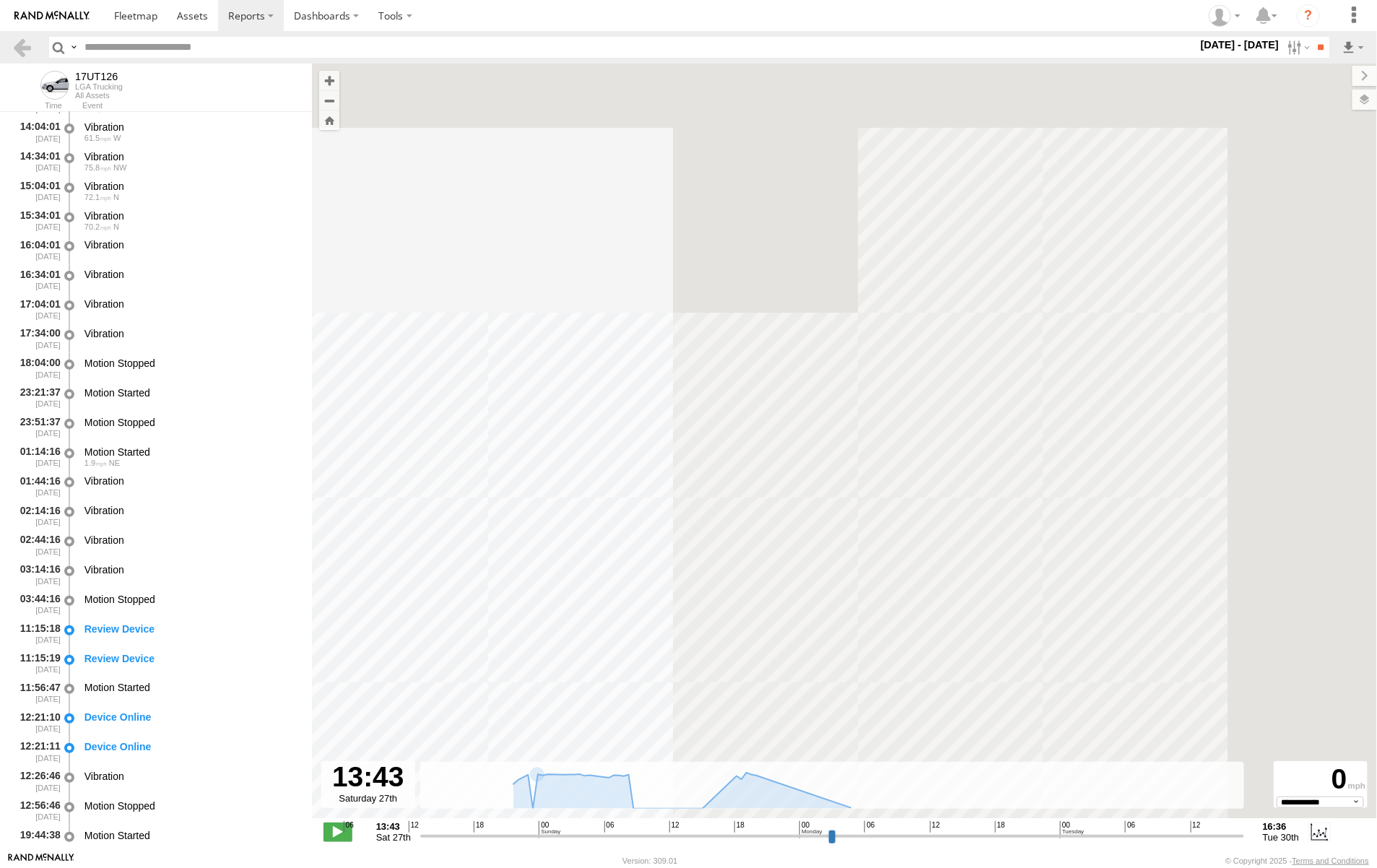
drag, startPoint x: 1049, startPoint y: 527, endPoint x: 413, endPoint y: 720, distance: 664.6
click at [238, 735] on main "← Move left → Move right ↑ Move up ↓ Move down + Zoom in - Zoom out Home Jump l…" at bounding box center [688, 457] width 1377 height 788
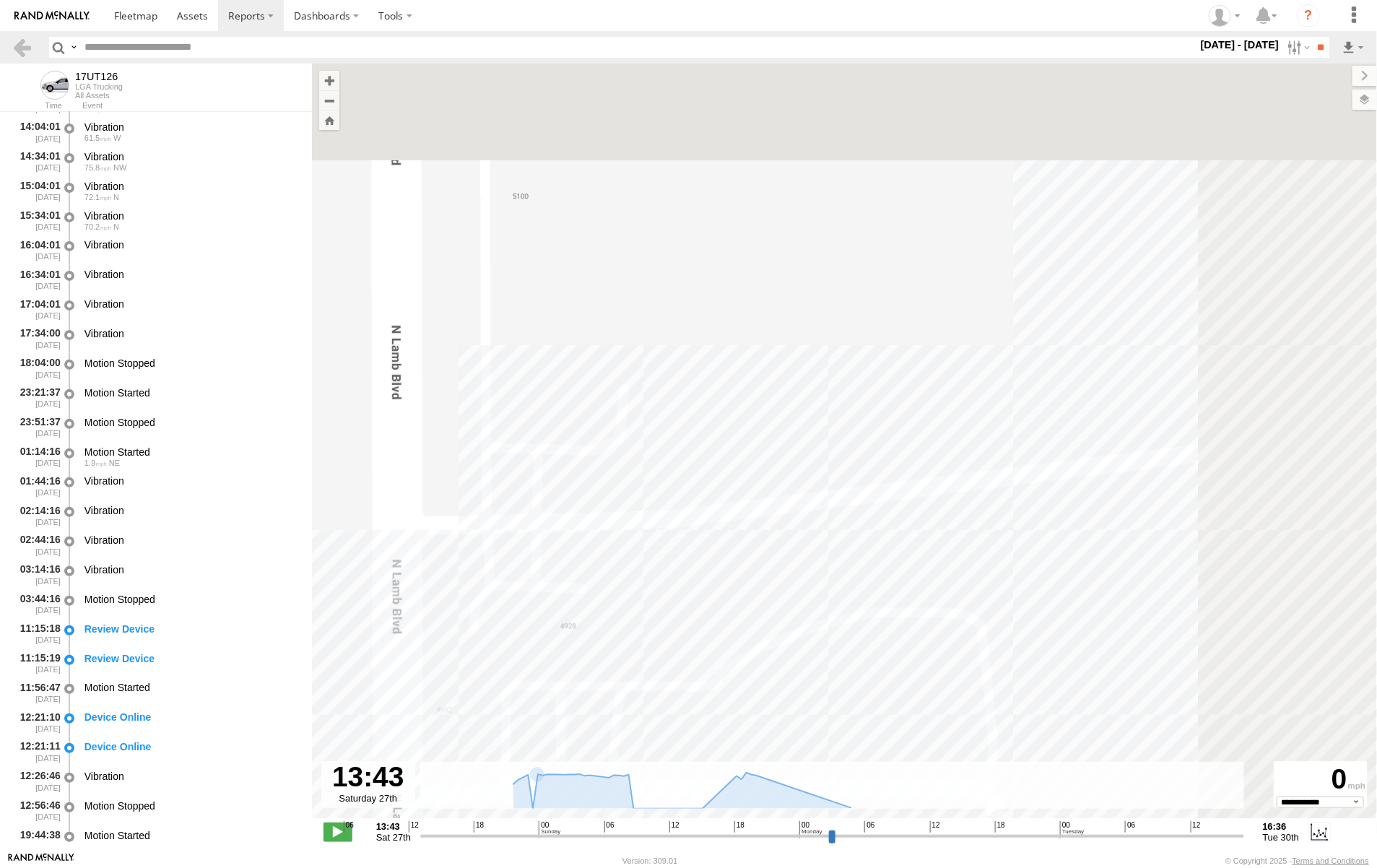
drag, startPoint x: 1173, startPoint y: 410, endPoint x: 652, endPoint y: 715, distance: 603.7
click at [510, 726] on div "17UT126" at bounding box center [844, 448] width 1065 height 769
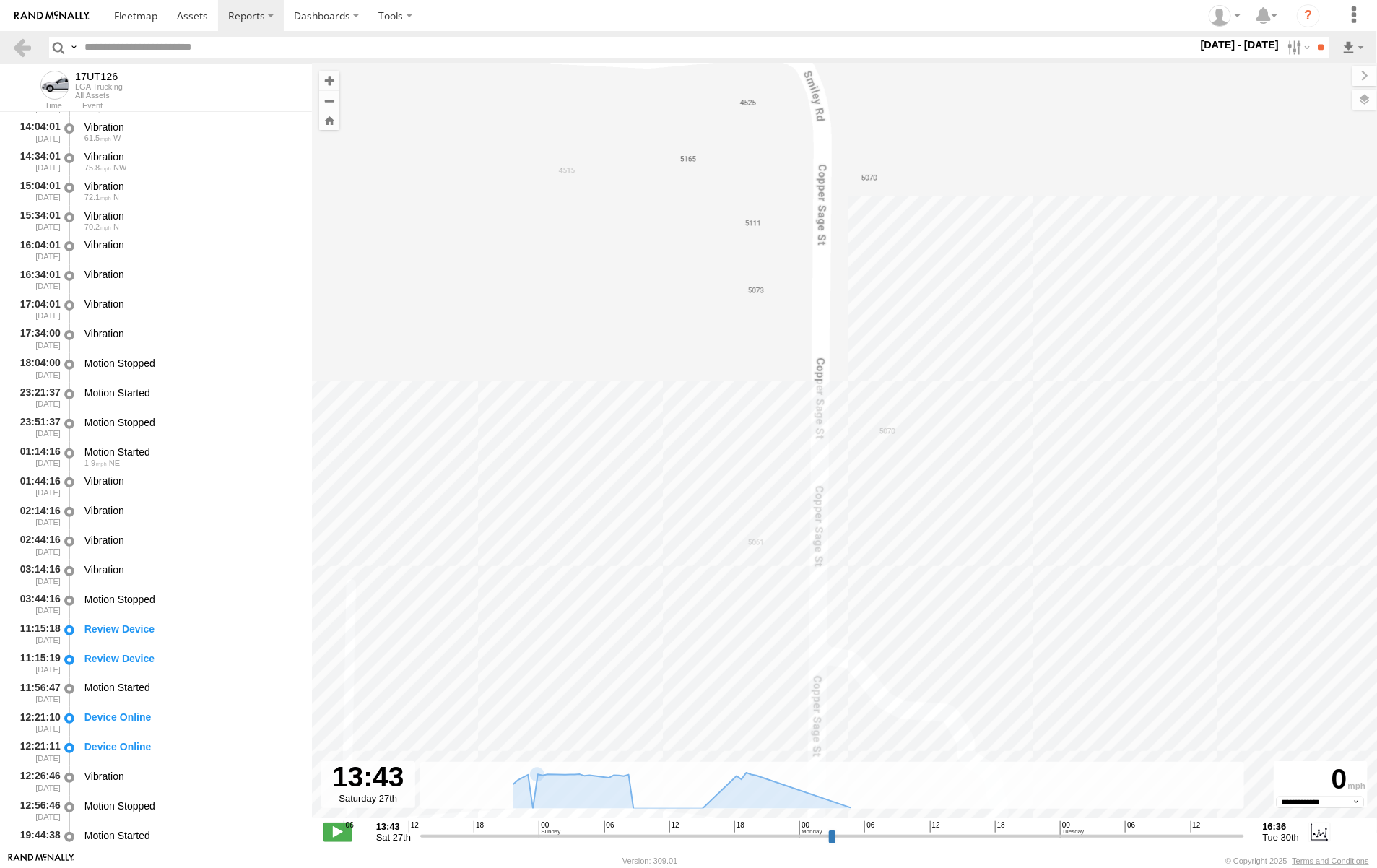
drag, startPoint x: 1066, startPoint y: 506, endPoint x: 561, endPoint y: 702, distance: 541.7
click at [568, 699] on div "17UT126" at bounding box center [844, 448] width 1065 height 769
drag, startPoint x: 944, startPoint y: 607, endPoint x: 513, endPoint y: 714, distance: 444.1
click at [488, 726] on div "17UT126" at bounding box center [844, 448] width 1065 height 769
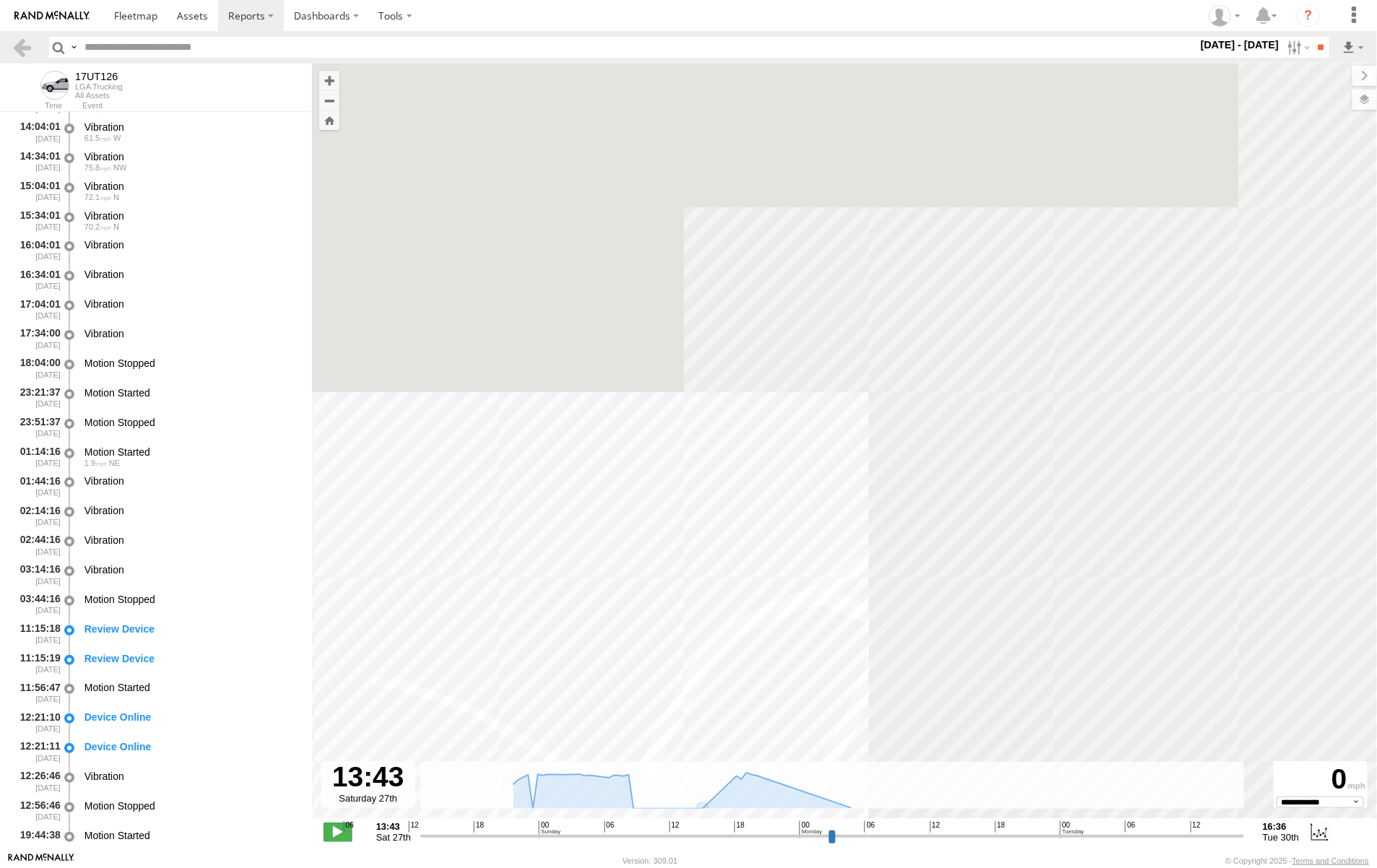
drag, startPoint x: 1018, startPoint y: 505, endPoint x: 328, endPoint y: 907, distance: 798.6
click at [328, 867] on html at bounding box center [688, 434] width 1377 height 868
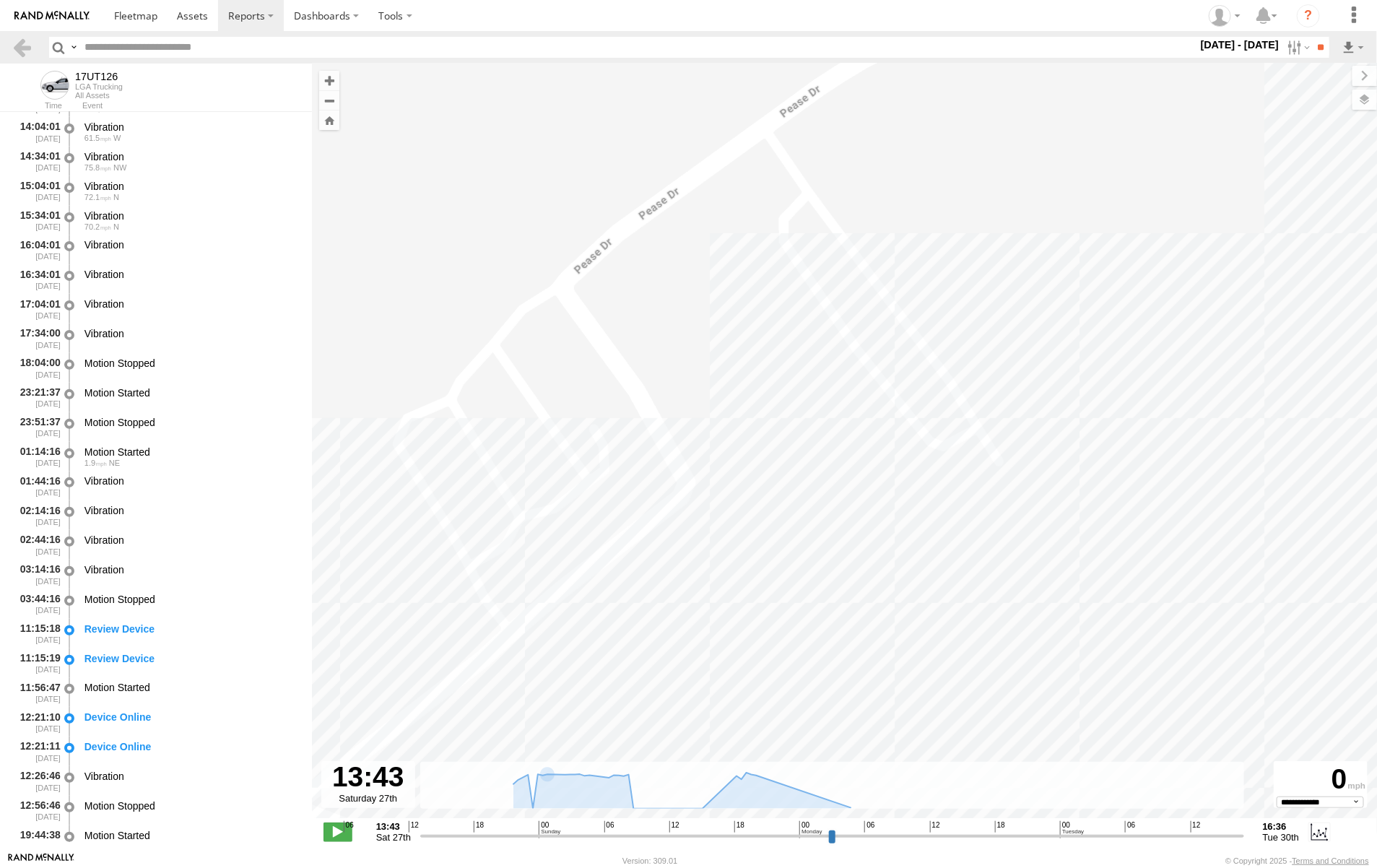
drag, startPoint x: 973, startPoint y: 565, endPoint x: 763, endPoint y: 729, distance: 266.5
click at [766, 729] on div "17UT126" at bounding box center [844, 448] width 1065 height 769
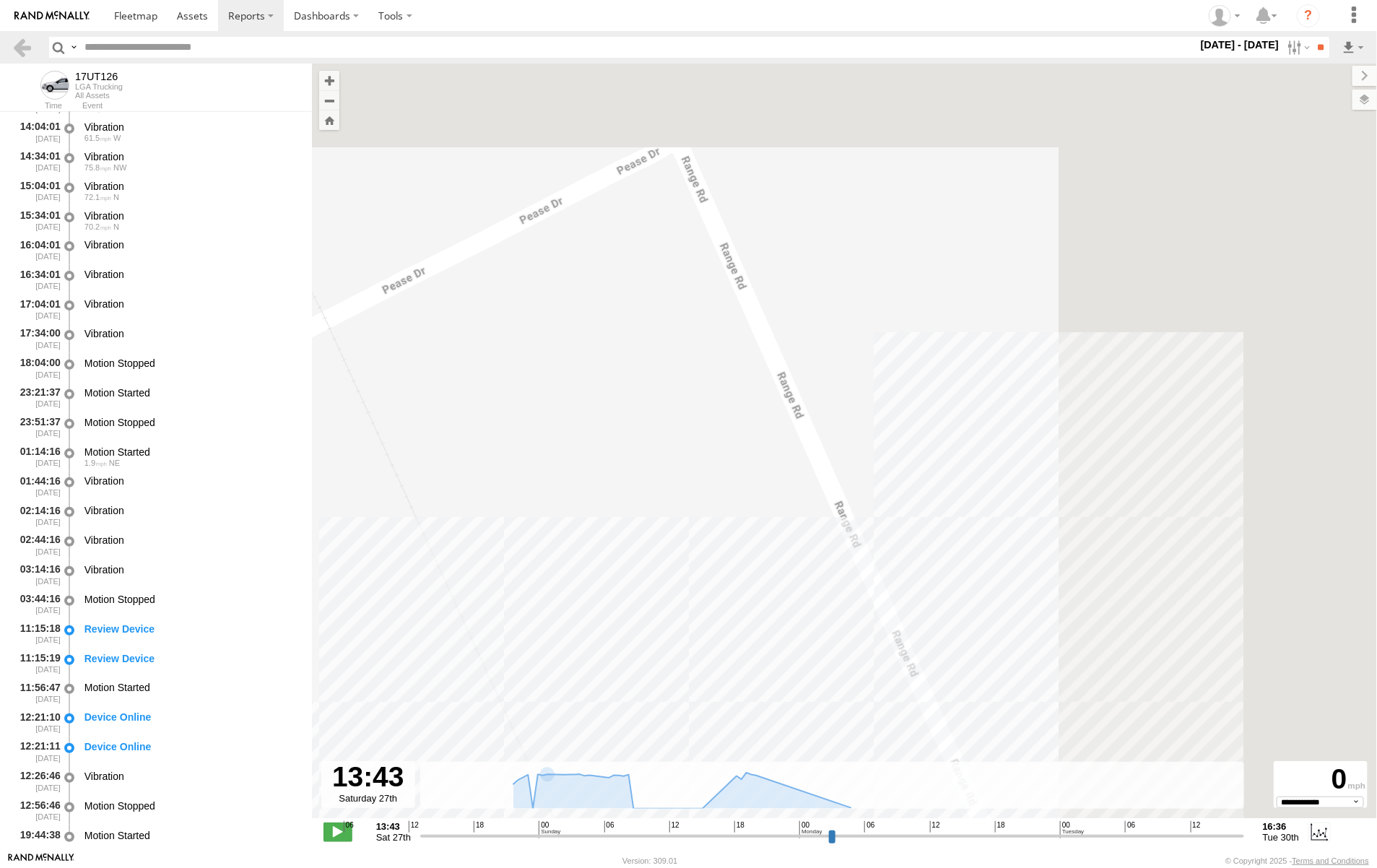
drag, startPoint x: 1058, startPoint y: 563, endPoint x: 459, endPoint y: 749, distance: 627.2
click at [457, 752] on div "17UT126" at bounding box center [844, 448] width 1065 height 769
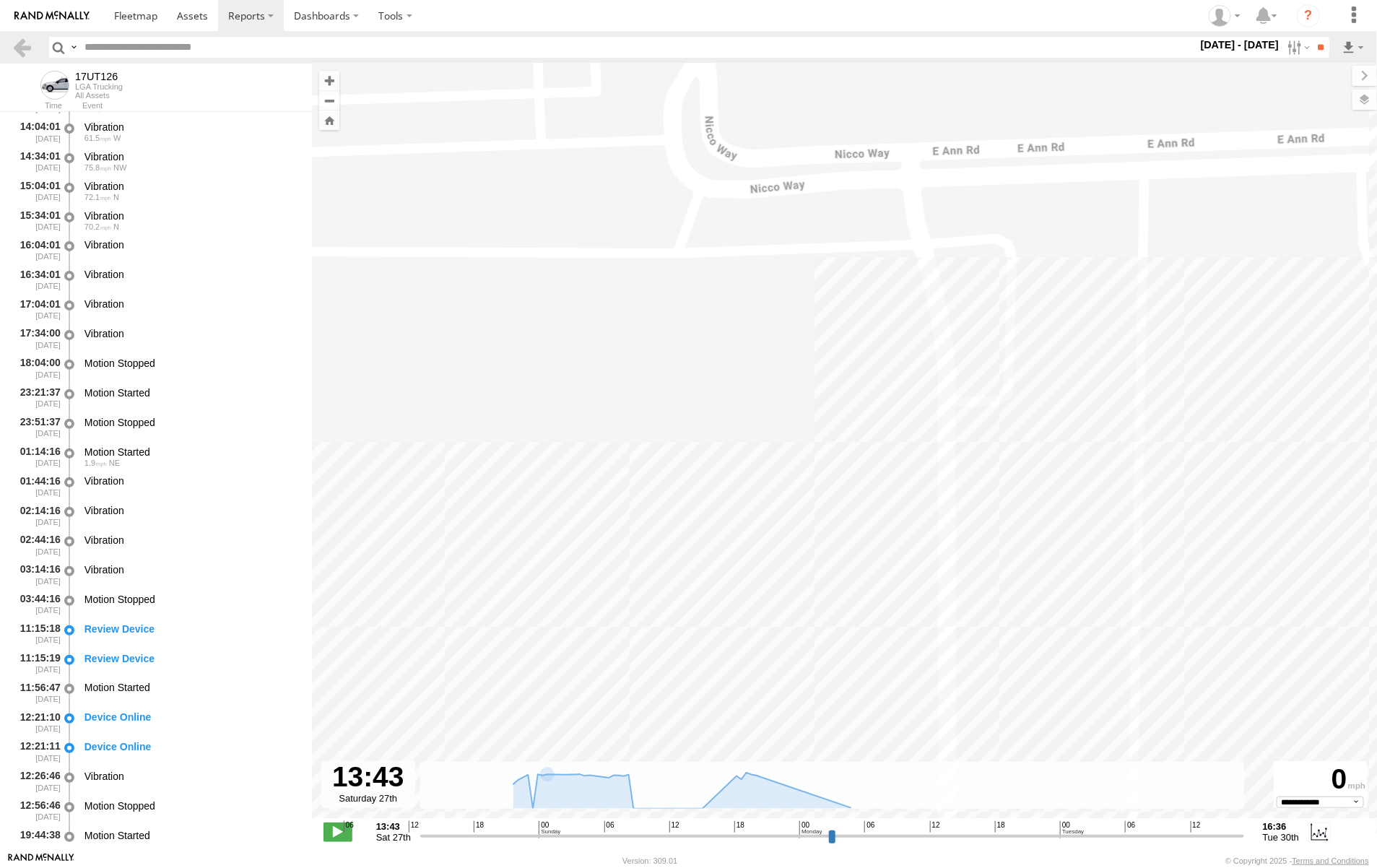
drag, startPoint x: 990, startPoint y: 568, endPoint x: 629, endPoint y: 742, distance: 400.7
click at [628, 738] on div "17UT126" at bounding box center [844, 448] width 1065 height 769
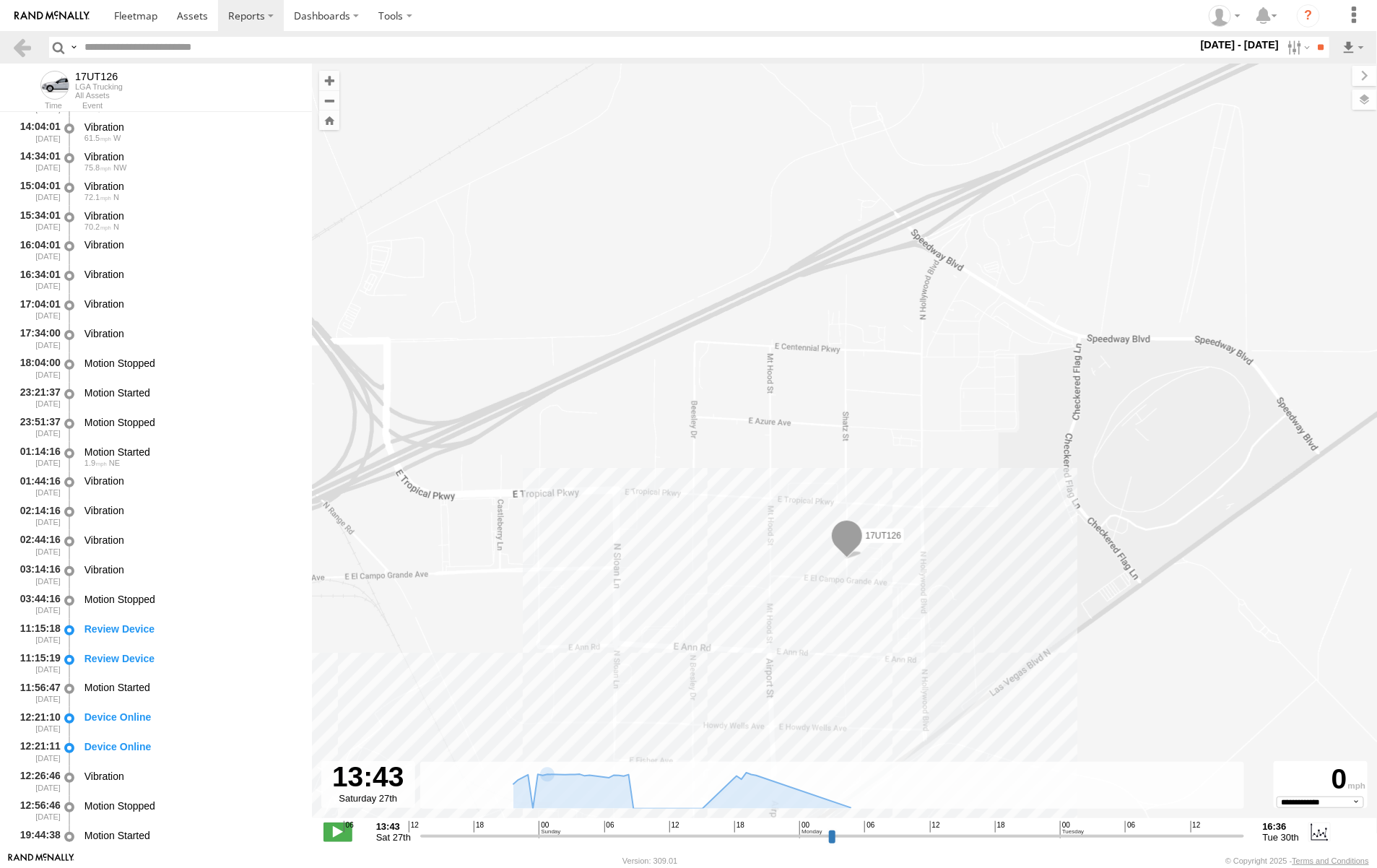
drag, startPoint x: 793, startPoint y: 699, endPoint x: 610, endPoint y: 694, distance: 183.1
click at [610, 694] on div "17UT126" at bounding box center [844, 448] width 1065 height 769
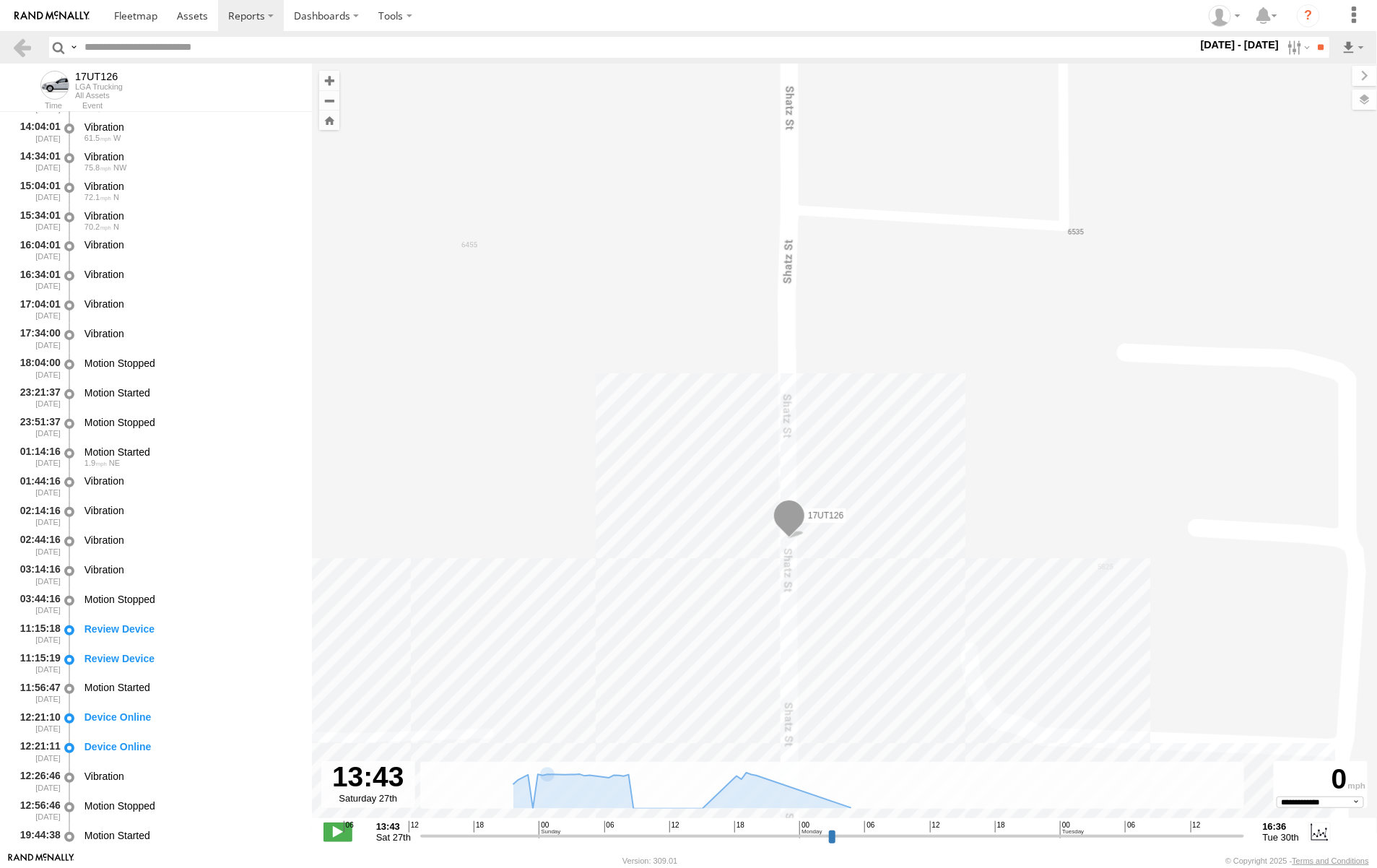
drag, startPoint x: 732, startPoint y: 661, endPoint x: 1014, endPoint y: 537, distance: 308.1
click at [1014, 537] on div "17UT126" at bounding box center [844, 448] width 1065 height 769
drag, startPoint x: 883, startPoint y: 630, endPoint x: 1162, endPoint y: 583, distance: 282.9
click at [1161, 583] on div "17UT126" at bounding box center [844, 448] width 1065 height 769
drag, startPoint x: 745, startPoint y: 665, endPoint x: 815, endPoint y: 370, distance: 303.2
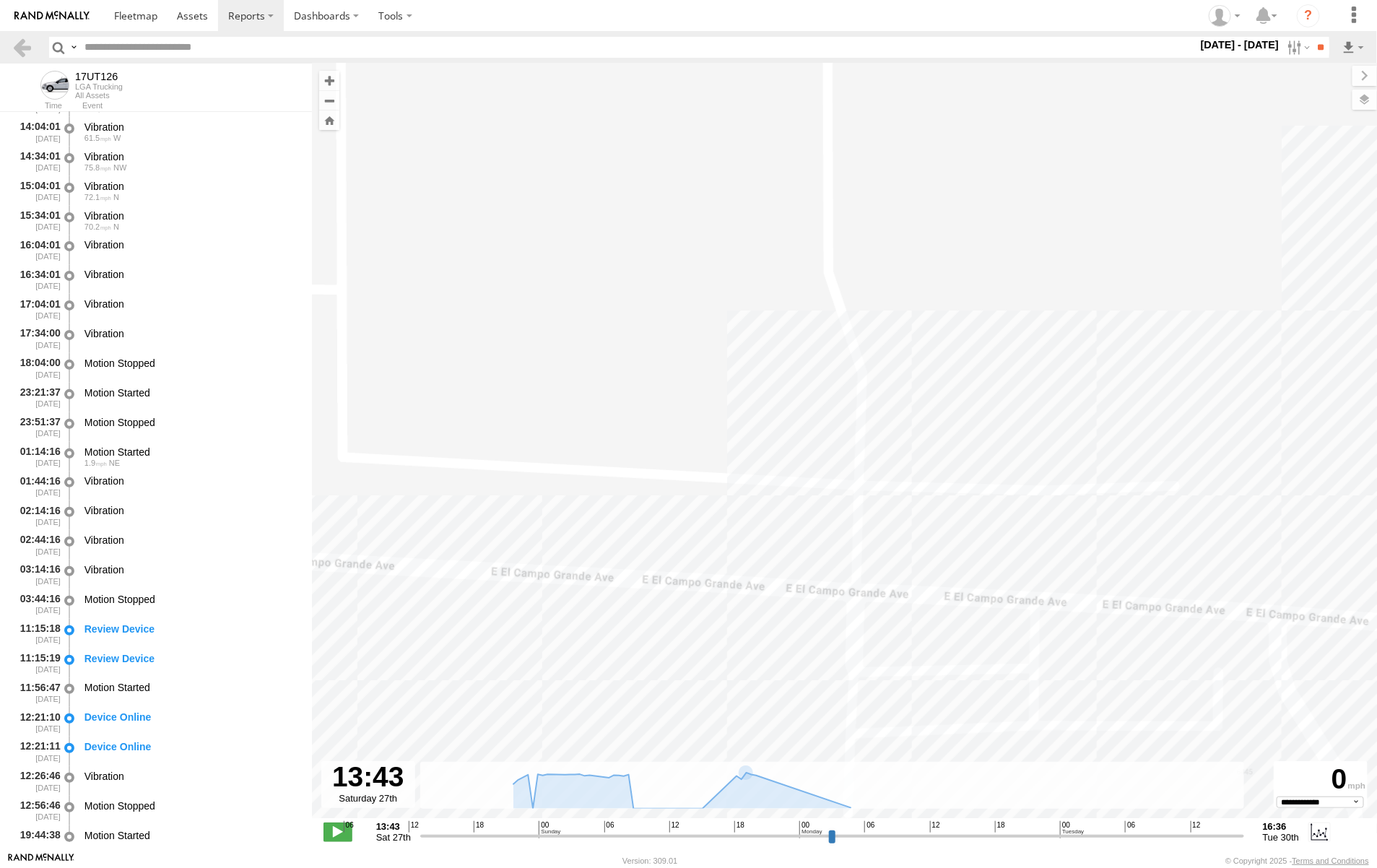
click at [828, 361] on div "17UT126" at bounding box center [844, 448] width 1065 height 769
drag, startPoint x: 537, startPoint y: 676, endPoint x: 1363, endPoint y: 442, distance: 858.5
click at [1363, 442] on div "17UT126" at bounding box center [844, 448] width 1065 height 769
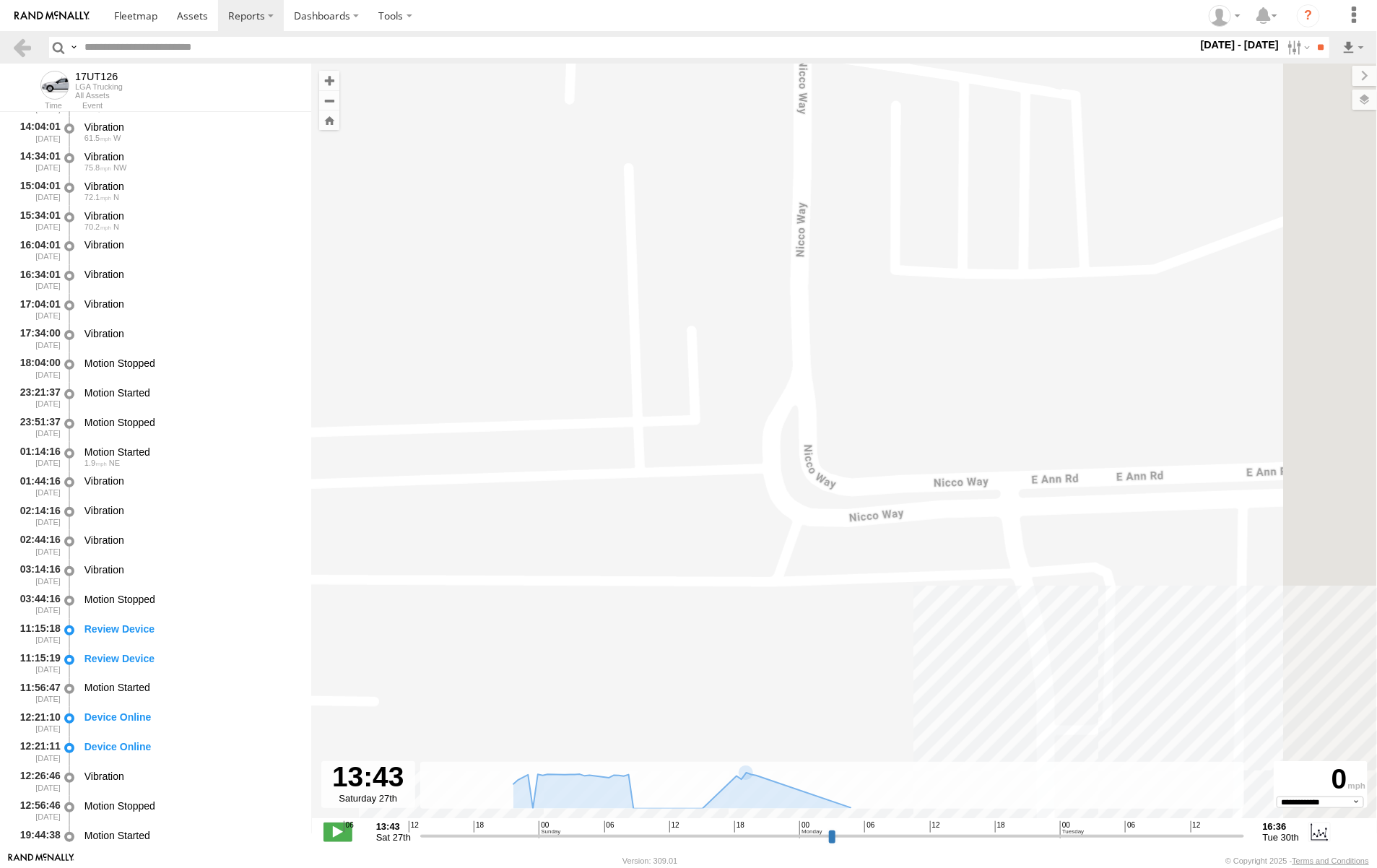
drag, startPoint x: 838, startPoint y: 558, endPoint x: 1007, endPoint y: 214, distance: 383.3
click at [1005, 225] on div "17UT126" at bounding box center [844, 448] width 1065 height 769
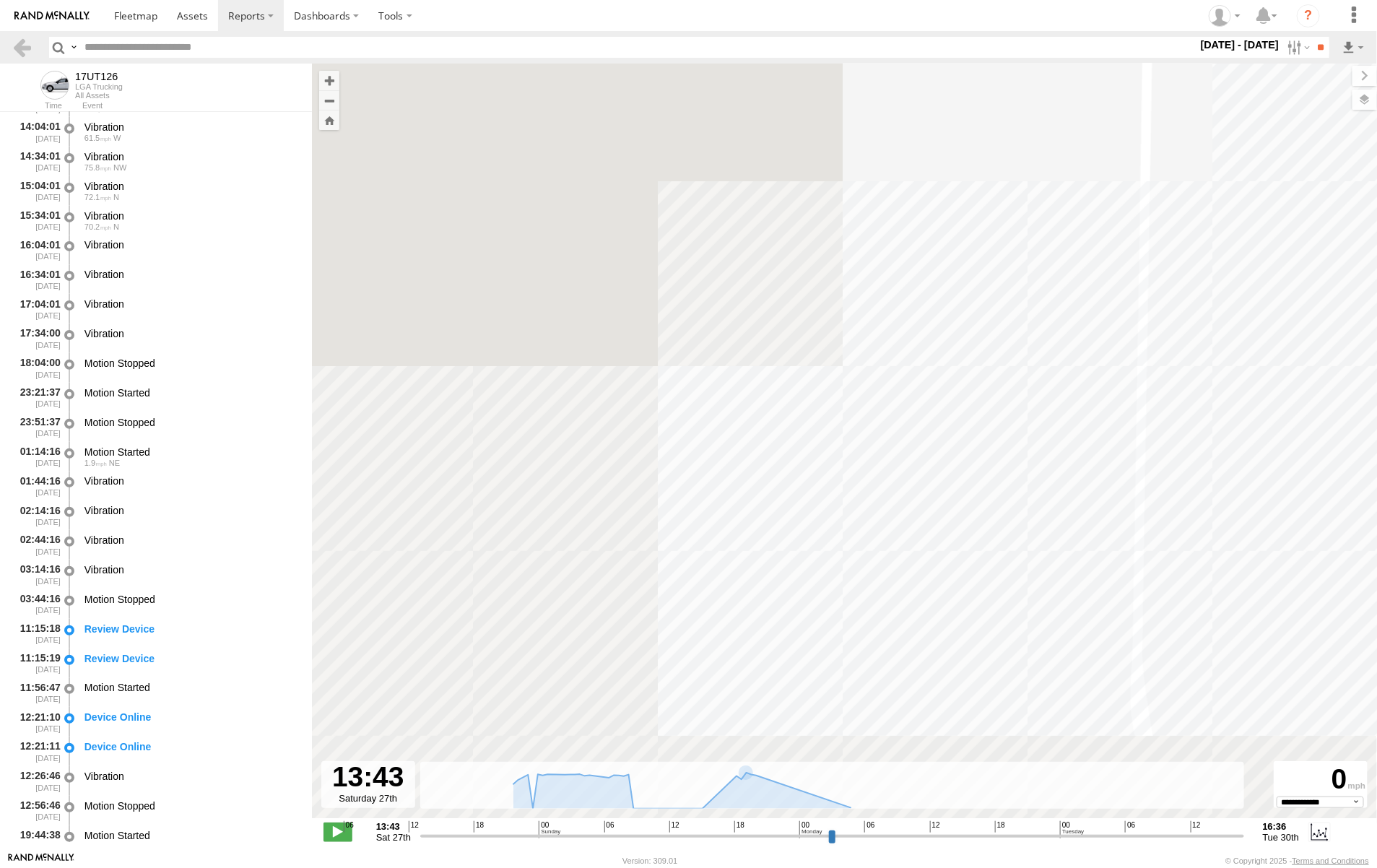
drag, startPoint x: 535, startPoint y: 592, endPoint x: 1118, endPoint y: 437, distance: 603.3
click at [1126, 437] on div "17UT126" at bounding box center [844, 448] width 1065 height 769
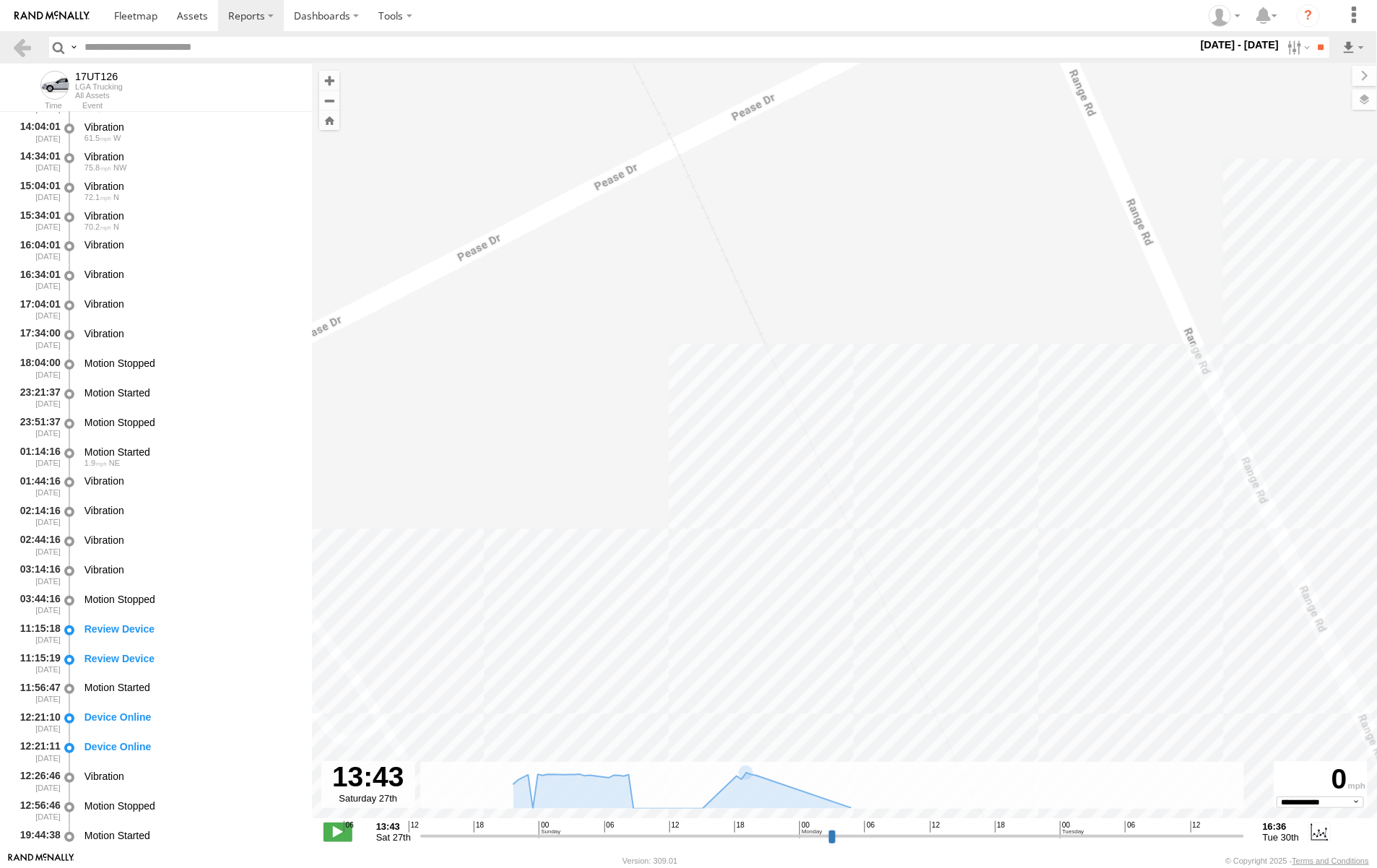
drag, startPoint x: 618, startPoint y: 614, endPoint x: 1150, endPoint y: 373, distance: 584.0
click at [1124, 376] on div "17UT126" at bounding box center [844, 448] width 1065 height 769
drag, startPoint x: 648, startPoint y: 500, endPoint x: 1125, endPoint y: 302, distance: 516.5
click at [1117, 304] on div "17UT126" at bounding box center [844, 448] width 1065 height 769
drag, startPoint x: 626, startPoint y: 493, endPoint x: 964, endPoint y: 374, distance: 358.3
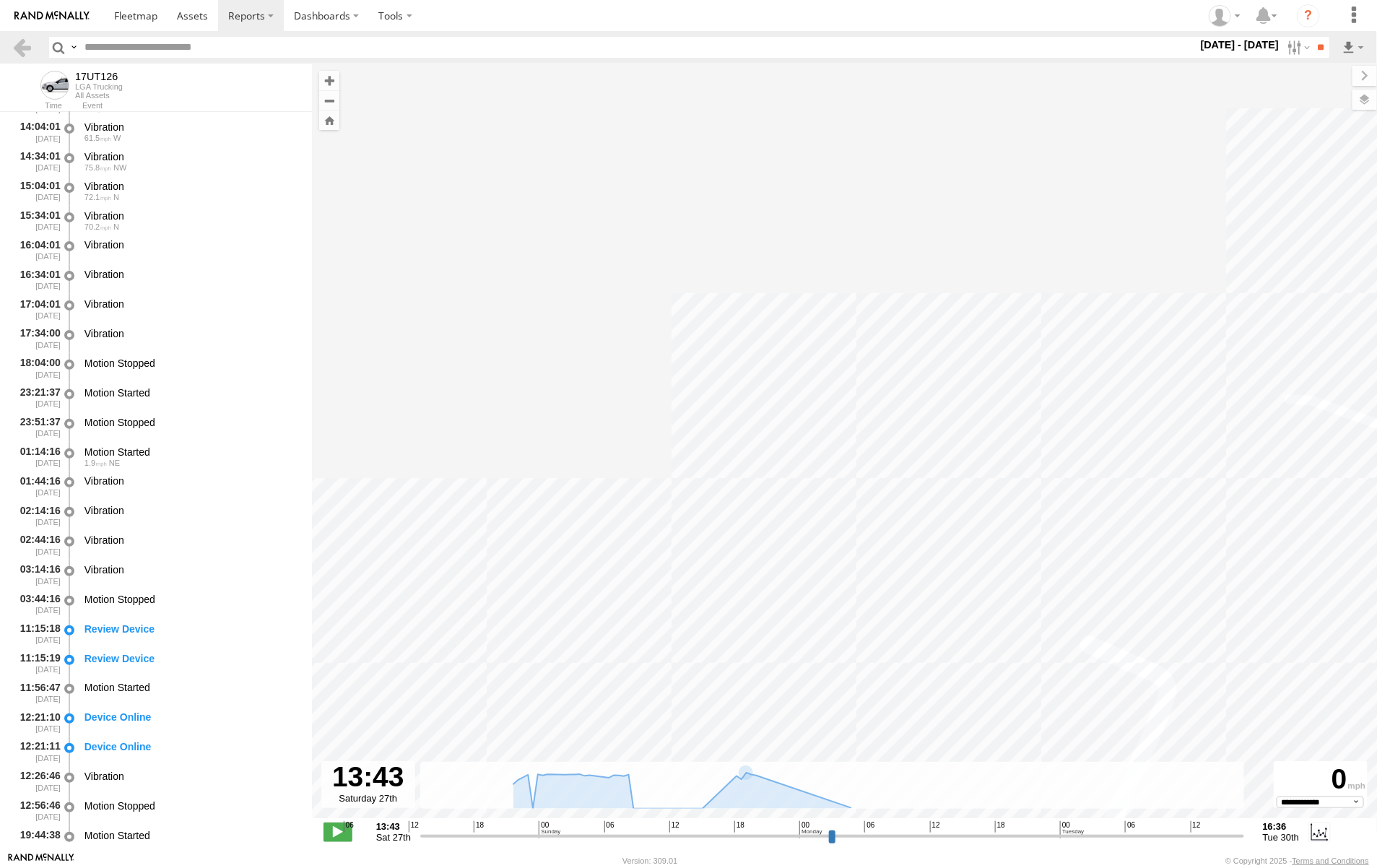
click at [867, 396] on div "17UT126" at bounding box center [844, 448] width 1065 height 769
drag, startPoint x: 618, startPoint y: 502, endPoint x: 969, endPoint y: 409, distance: 363.1
click at [878, 431] on div "17UT126" at bounding box center [844, 448] width 1065 height 769
drag, startPoint x: 599, startPoint y: 528, endPoint x: 1004, endPoint y: 388, distance: 428.5
click at [708, 462] on div "17UT126" at bounding box center [844, 448] width 1065 height 769
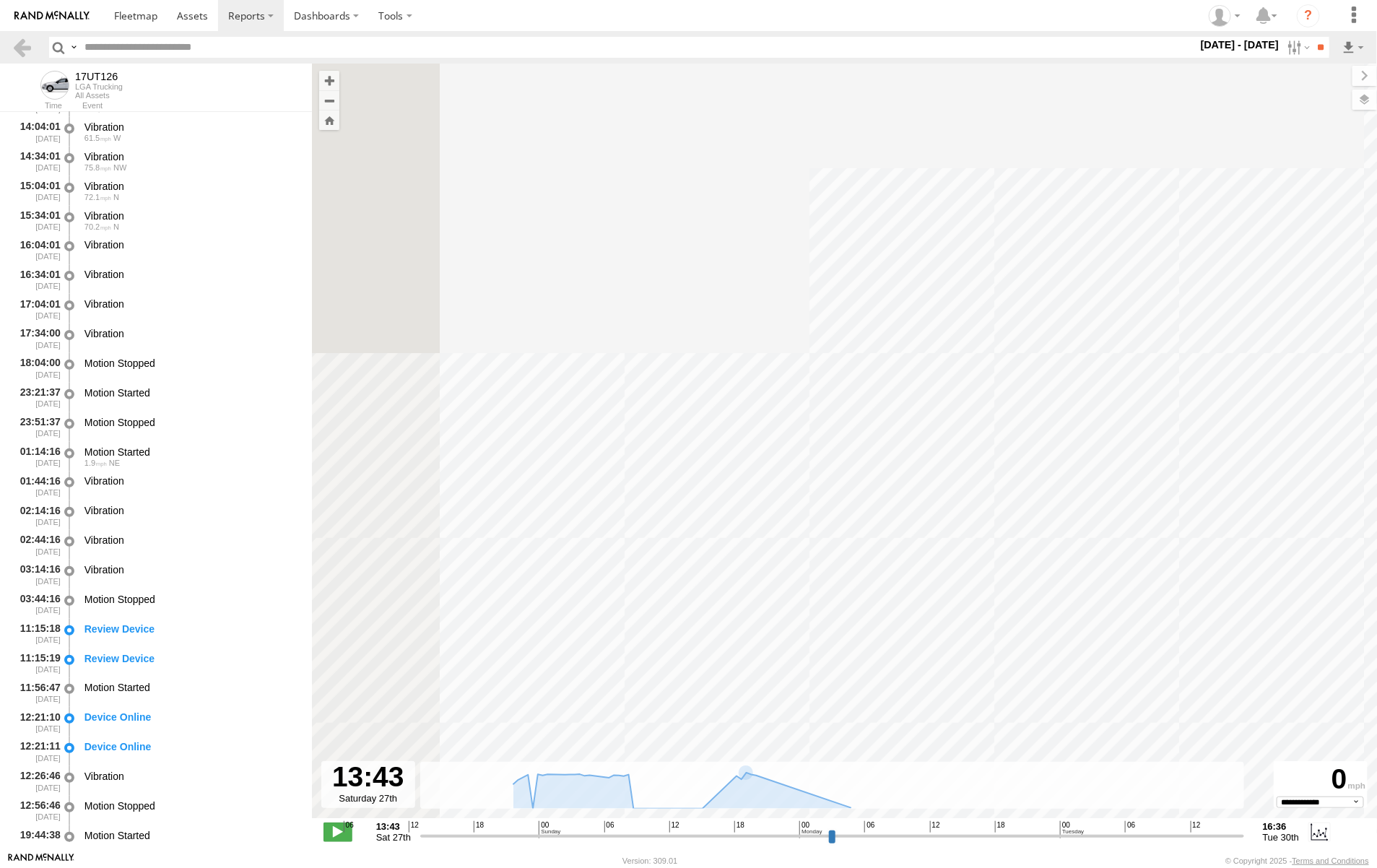
drag, startPoint x: 672, startPoint y: 507, endPoint x: 1177, endPoint y: 352, distance: 528.3
click at [1034, 382] on div "17UT126" at bounding box center [844, 448] width 1065 height 769
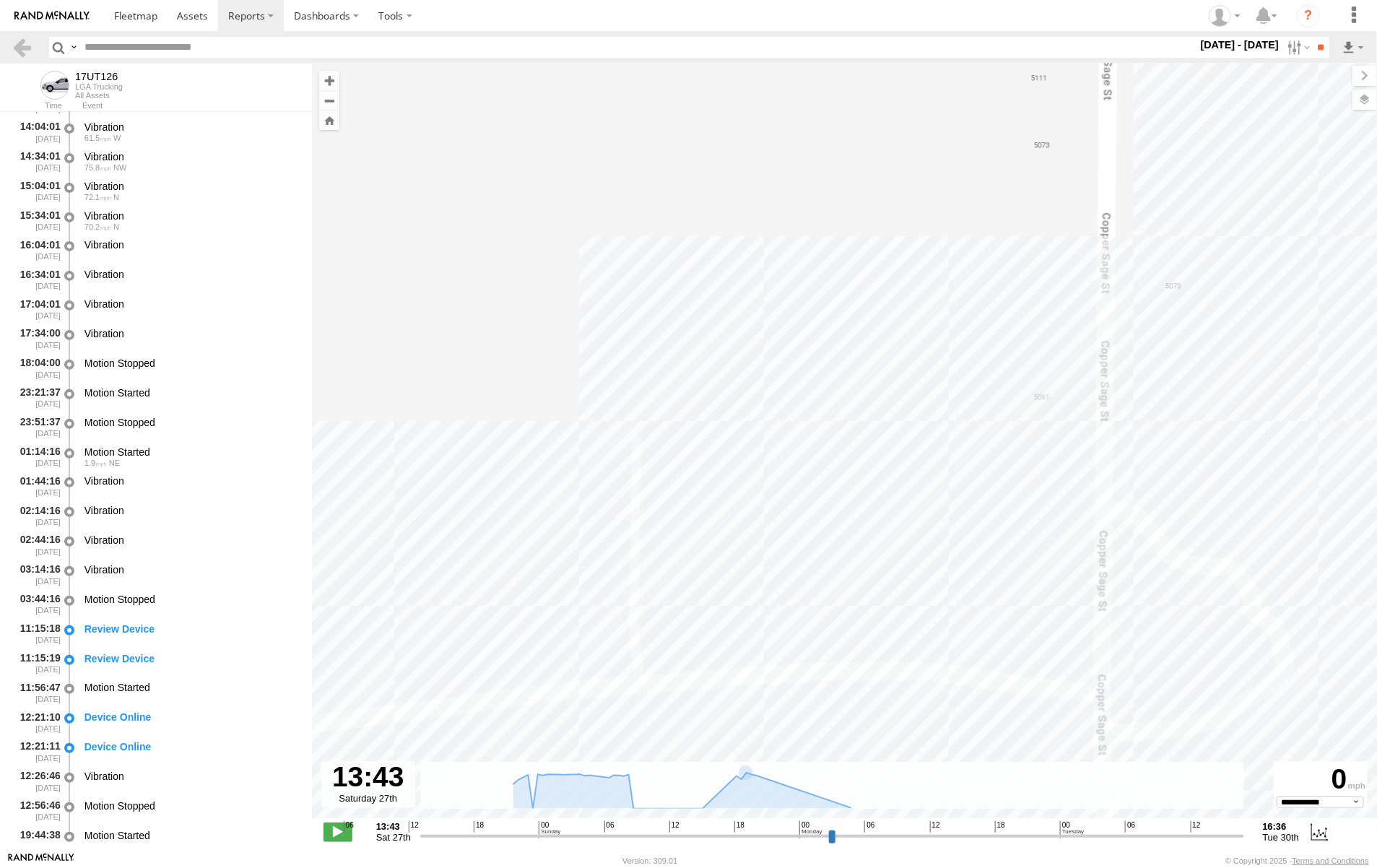
drag, startPoint x: 696, startPoint y: 539, endPoint x: 1150, endPoint y: 396, distance: 476.0
click at [961, 452] on div "17UT126" at bounding box center [844, 448] width 1065 height 769
drag, startPoint x: 742, startPoint y: 571, endPoint x: 1084, endPoint y: 464, distance: 358.3
click at [1009, 492] on div "17UT126" at bounding box center [844, 448] width 1065 height 769
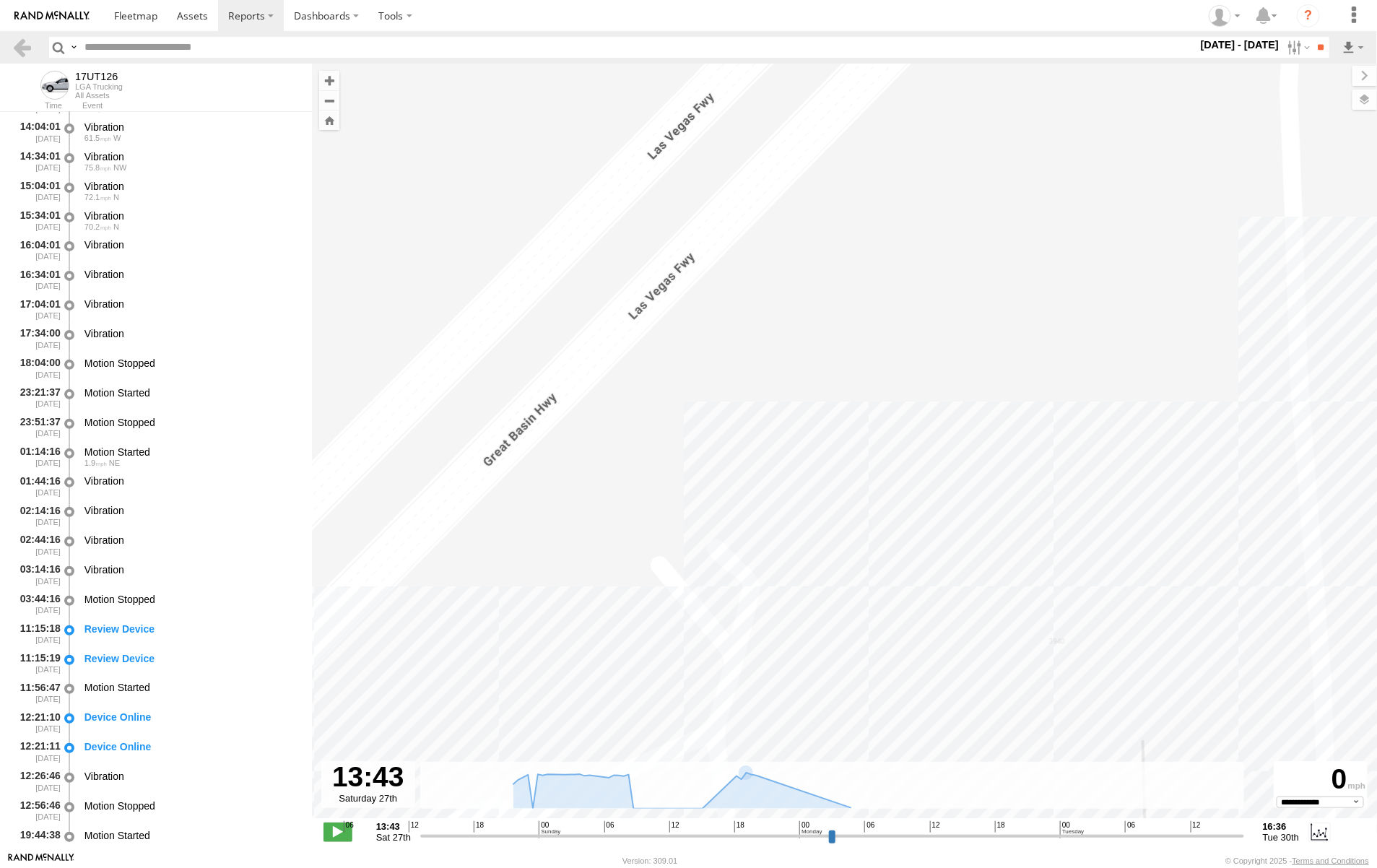
drag, startPoint x: 643, startPoint y: 621, endPoint x: 1184, endPoint y: 392, distance: 587.5
click at [995, 449] on div "17UT126" at bounding box center [844, 448] width 1065 height 769
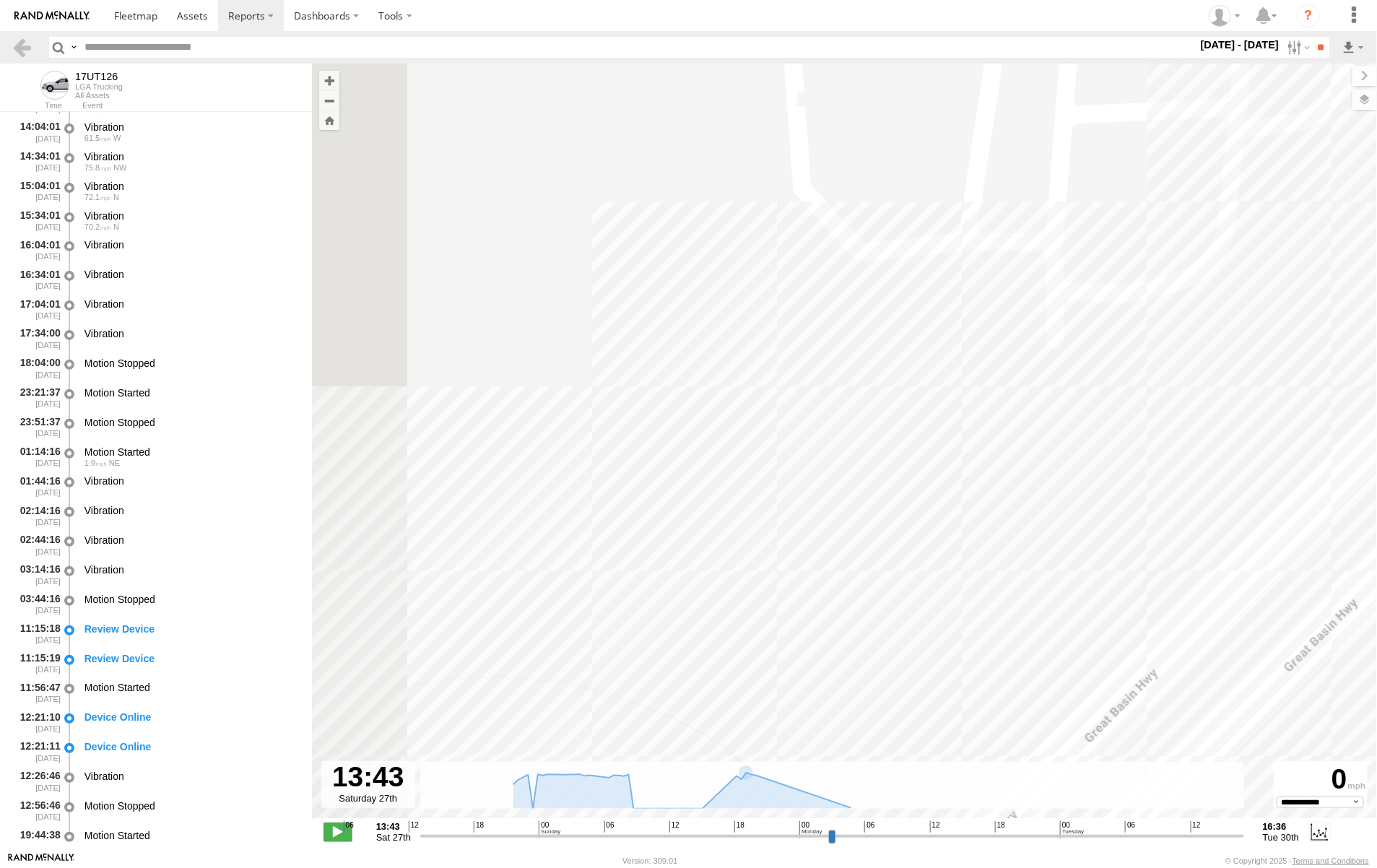
drag
click at [1376, 286] on html at bounding box center [688, 434] width 1377 height 868
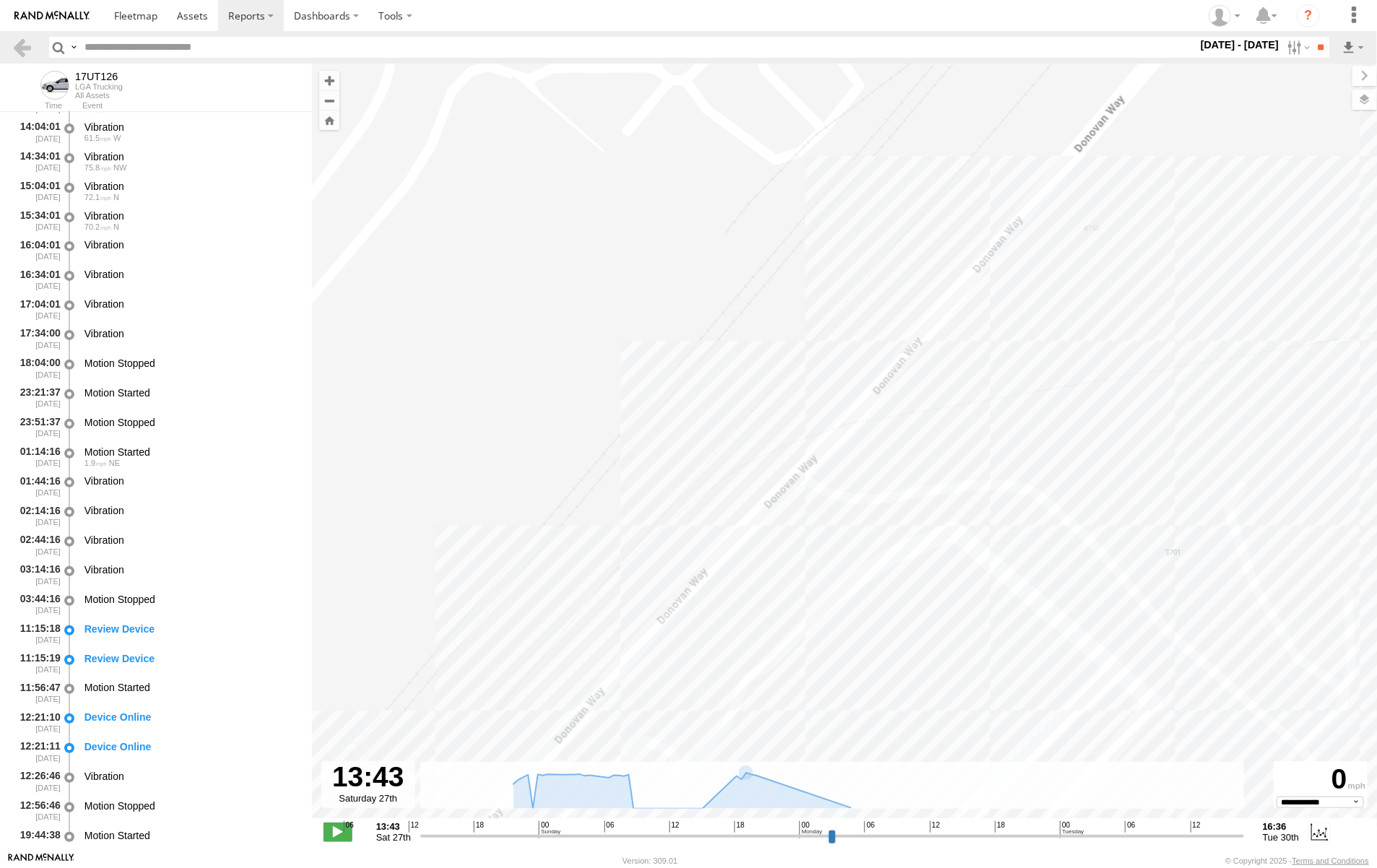
click at [706, 504] on div "17UT126" at bounding box center [844, 448] width 1065 height 769
drag, startPoint x: 751, startPoint y: 507, endPoint x: 785, endPoint y: 622, distance: 119.9
click at [799, 623] on div "17UT126" at bounding box center [844, 448] width 1065 height 769
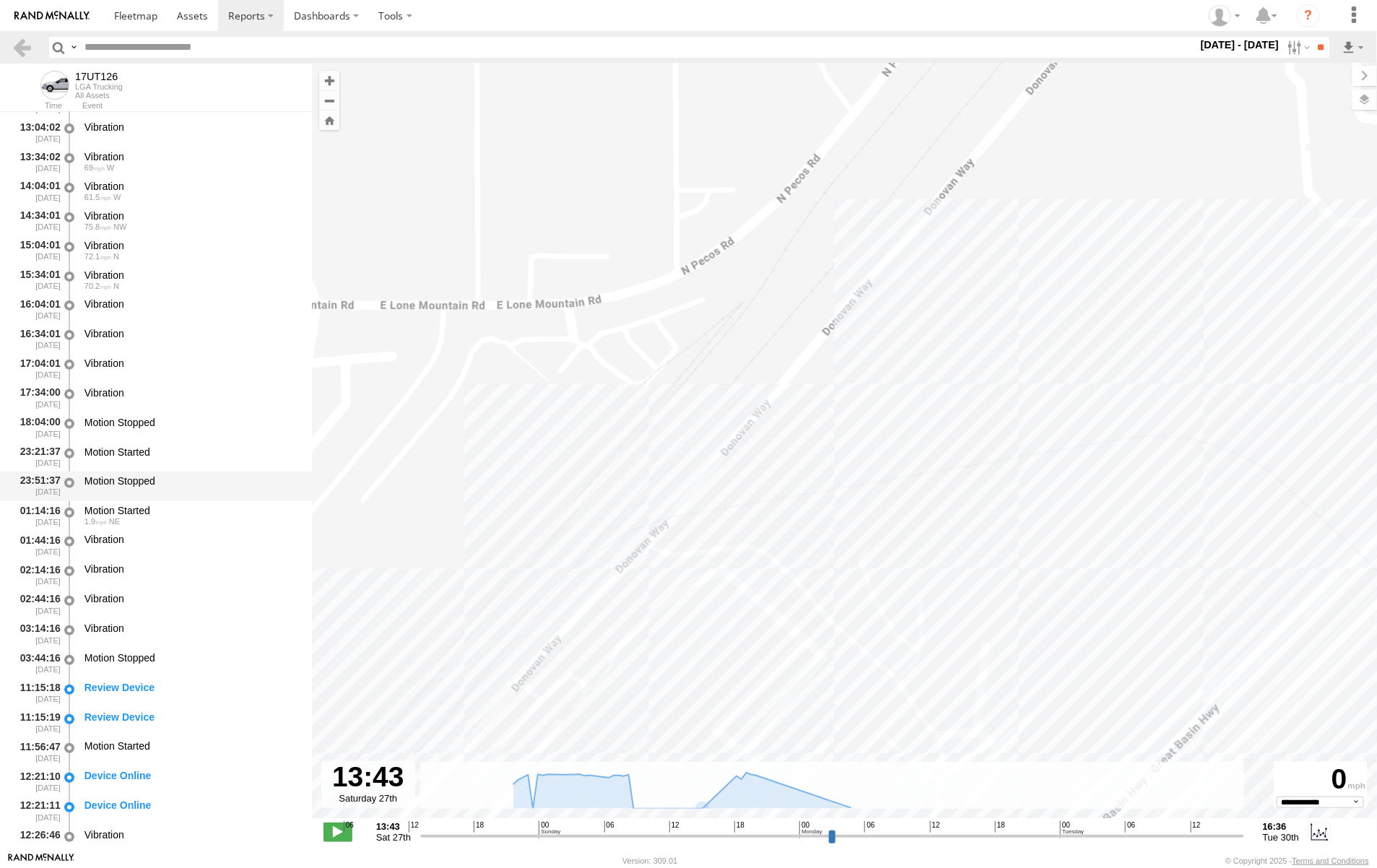
scroll to position [1173, 0]
